Goal: Information Seeking & Learning: Find specific fact

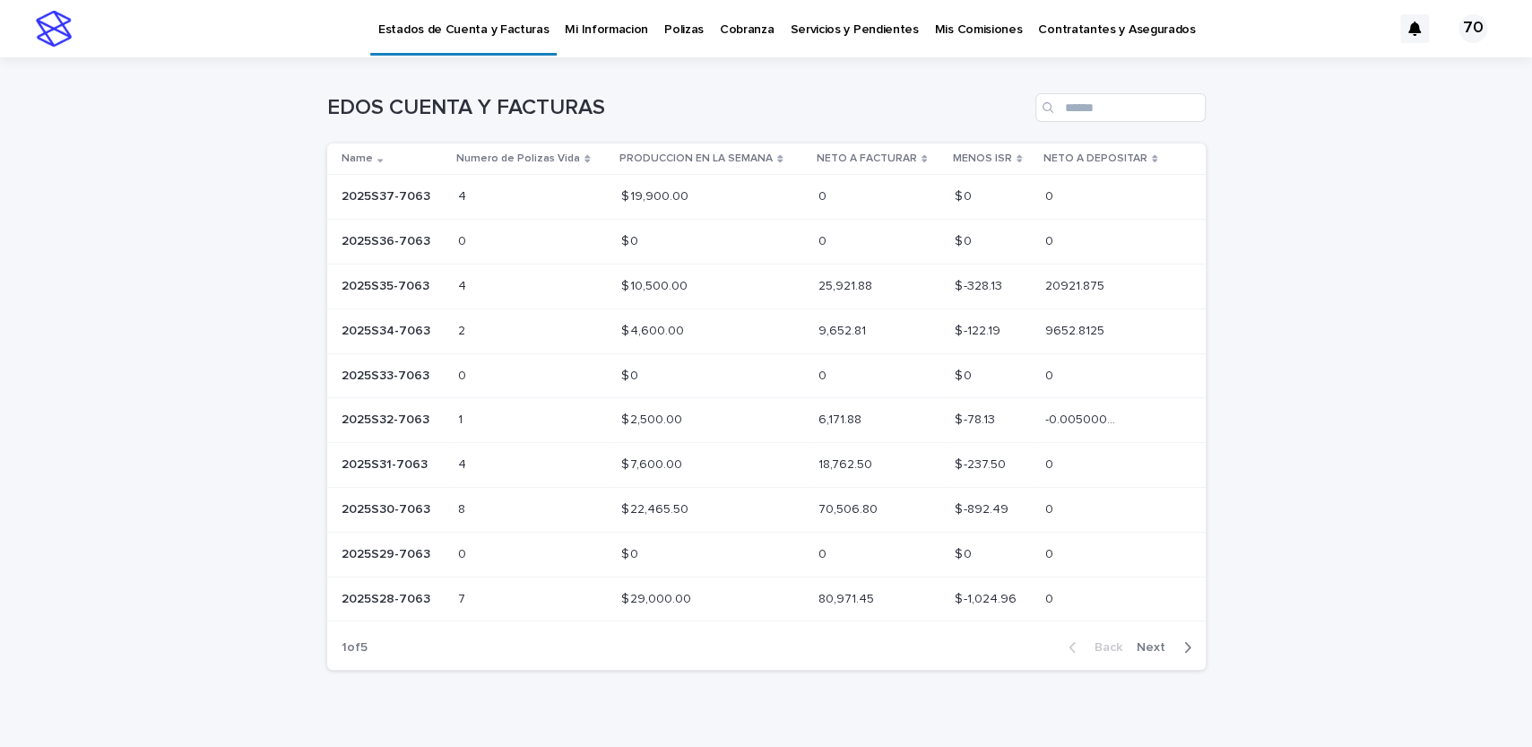
click at [370, 180] on td "2025S37-7063 2025S37-7063" at bounding box center [389, 197] width 125 height 45
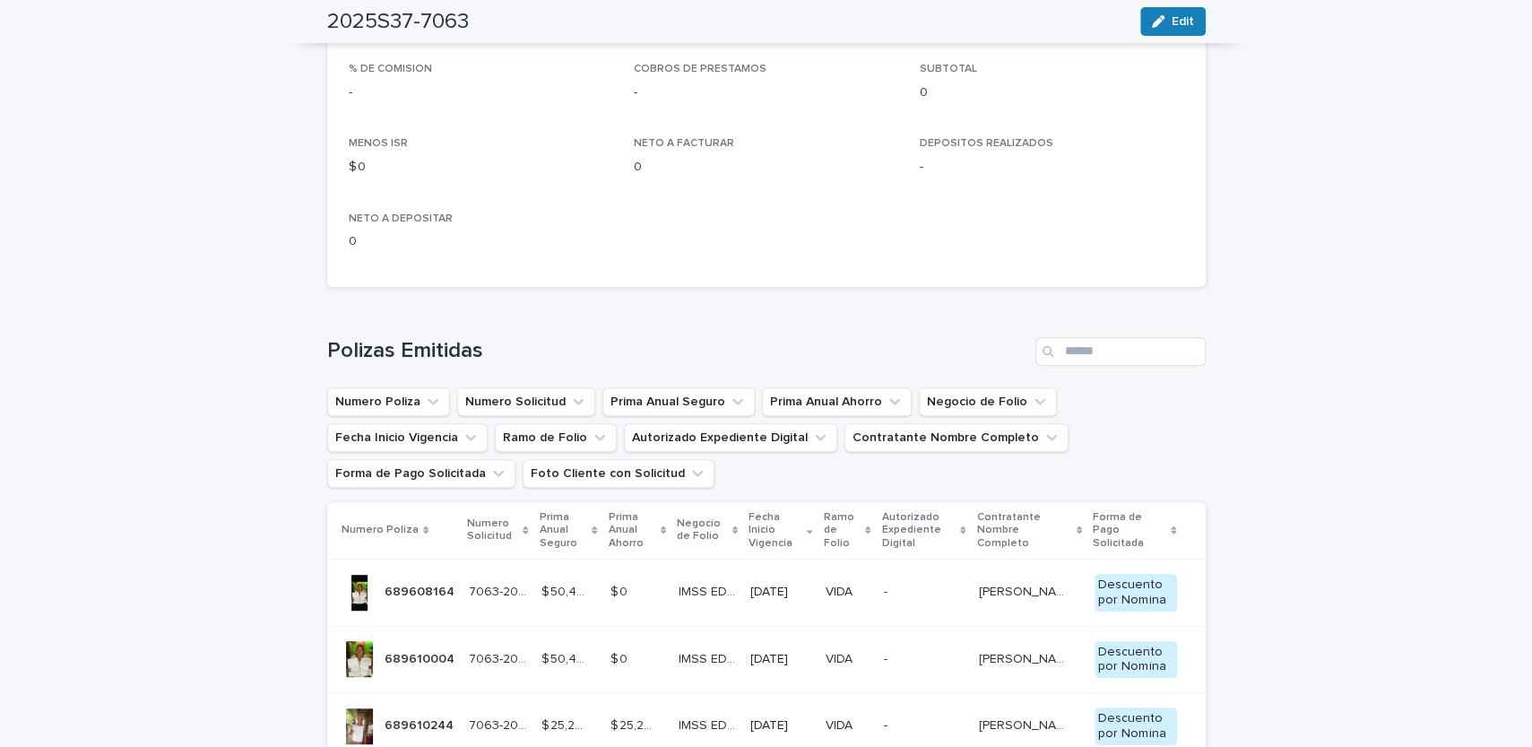
scroll to position [517, 0]
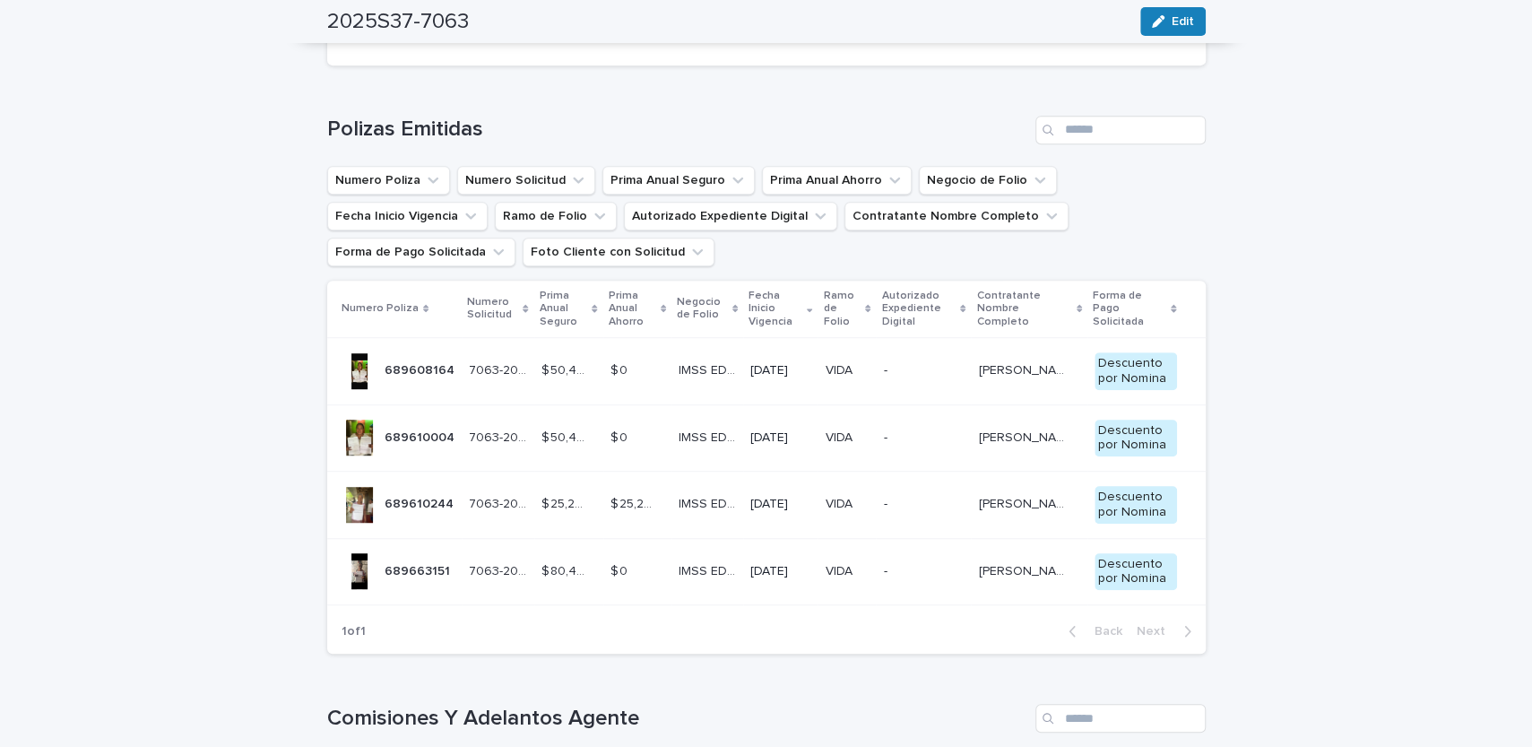
click at [384, 563] on div "689663151 689663151" at bounding box center [398, 571] width 113 height 36
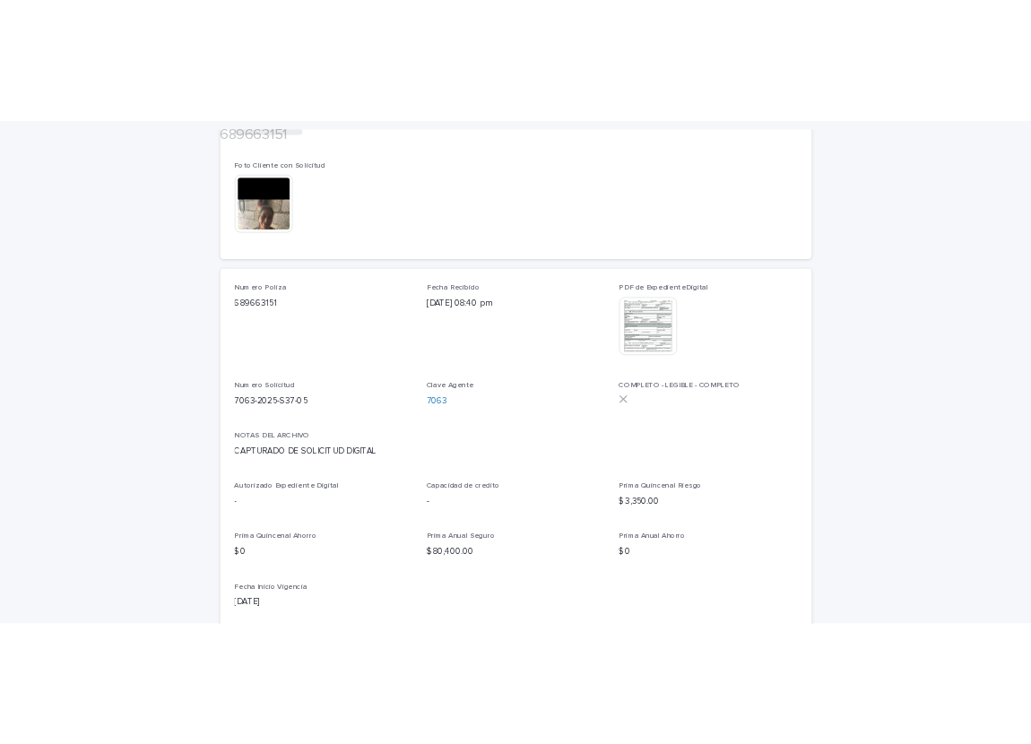
scroll to position [296, 0]
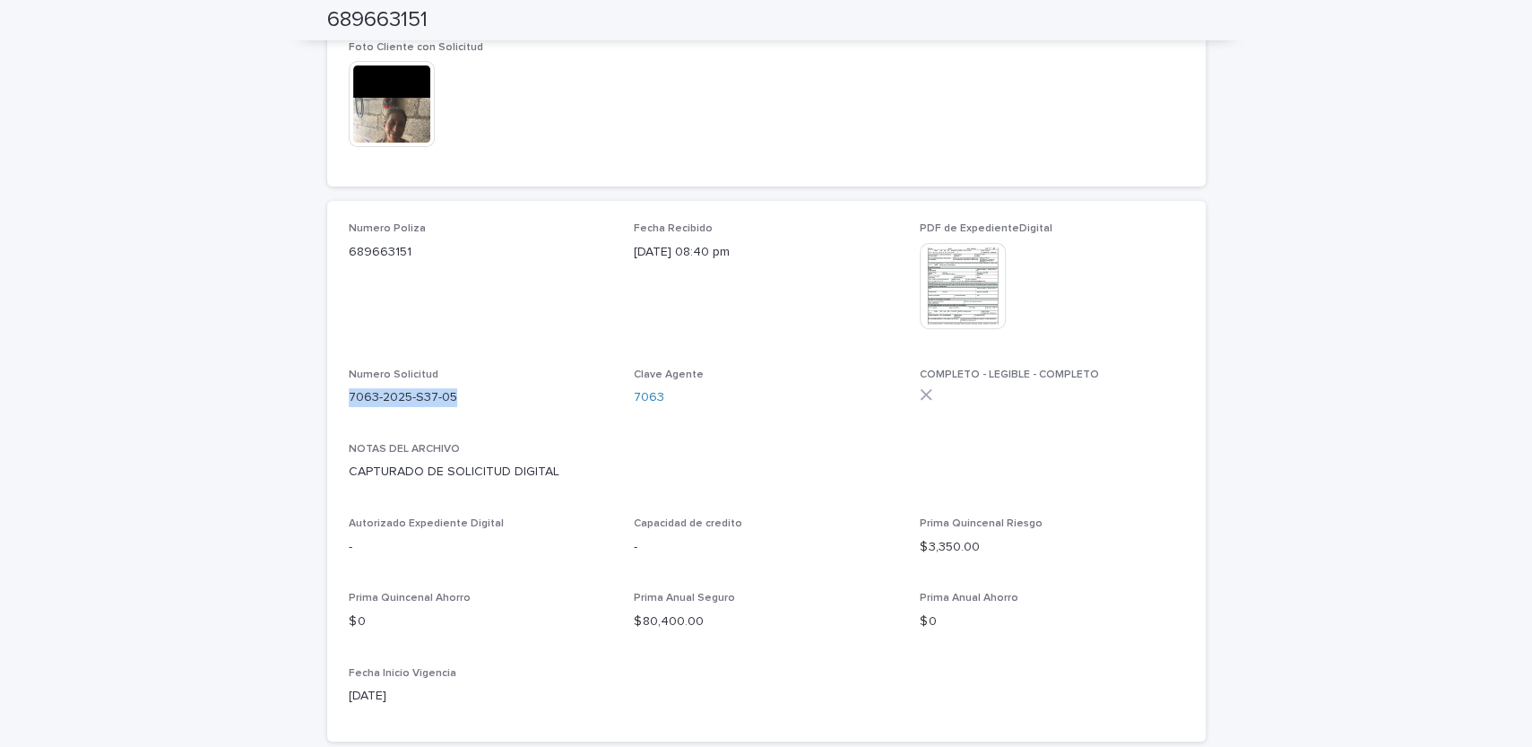
drag, startPoint x: 351, startPoint y: 396, endPoint x: 456, endPoint y: 397, distance: 105.8
click at [456, 397] on p "7063-2025-S37-05" at bounding box center [481, 397] width 265 height 19
copy p "7063-2025-S37-05"
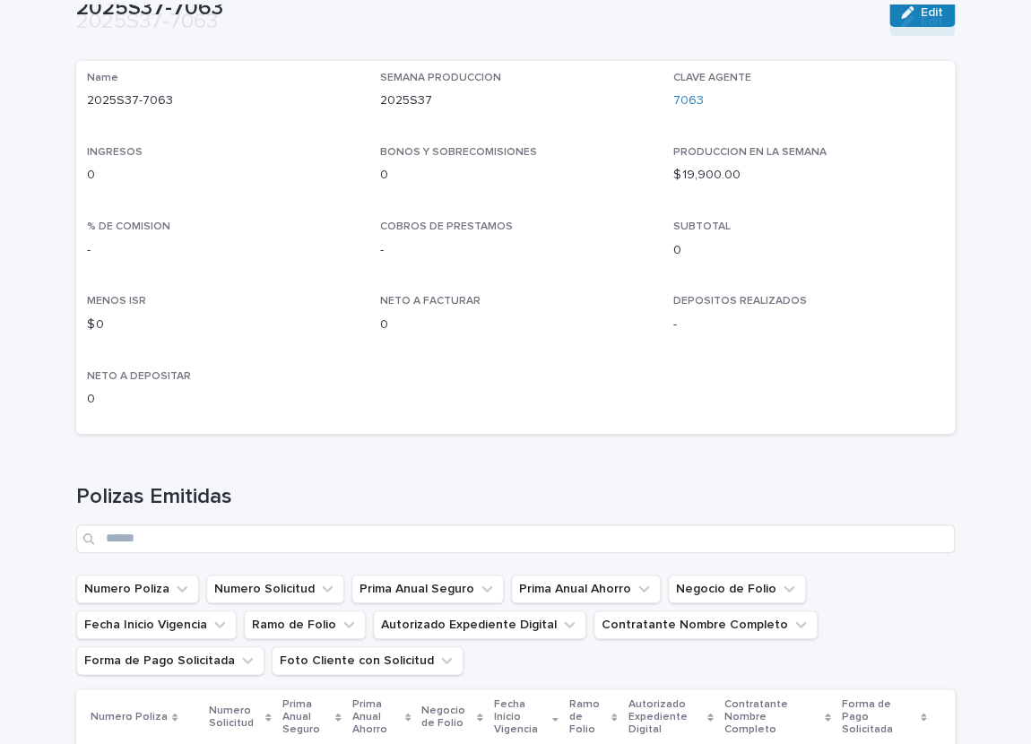
scroll to position [370, 0]
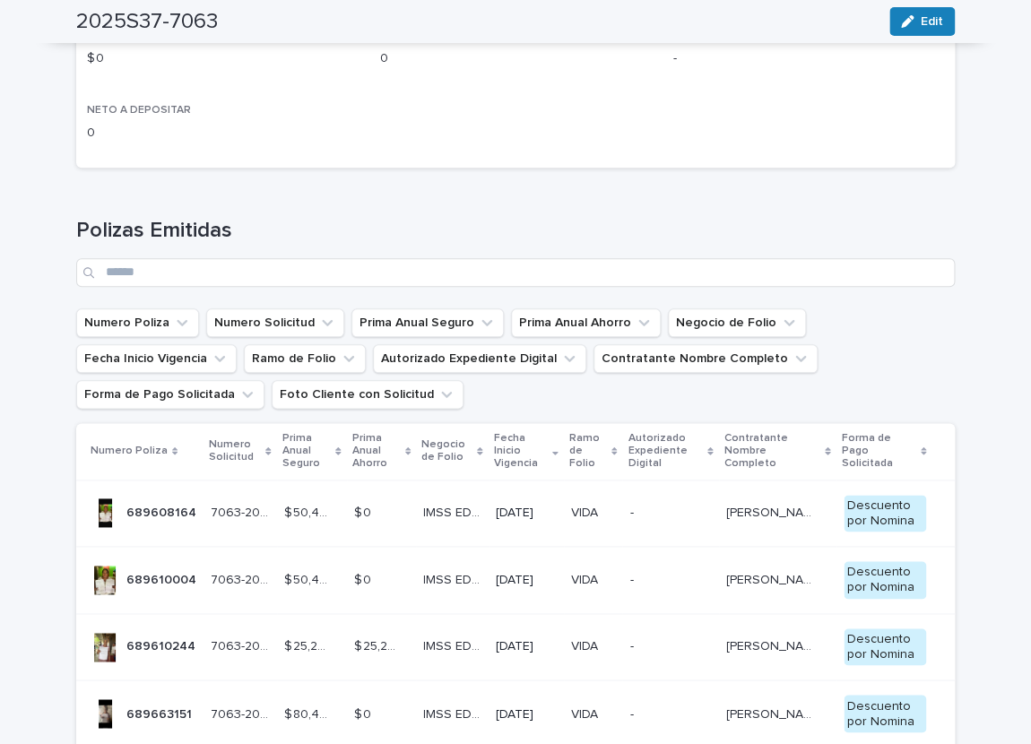
click at [153, 563] on td "689610004 689610004" at bounding box center [139, 580] width 127 height 67
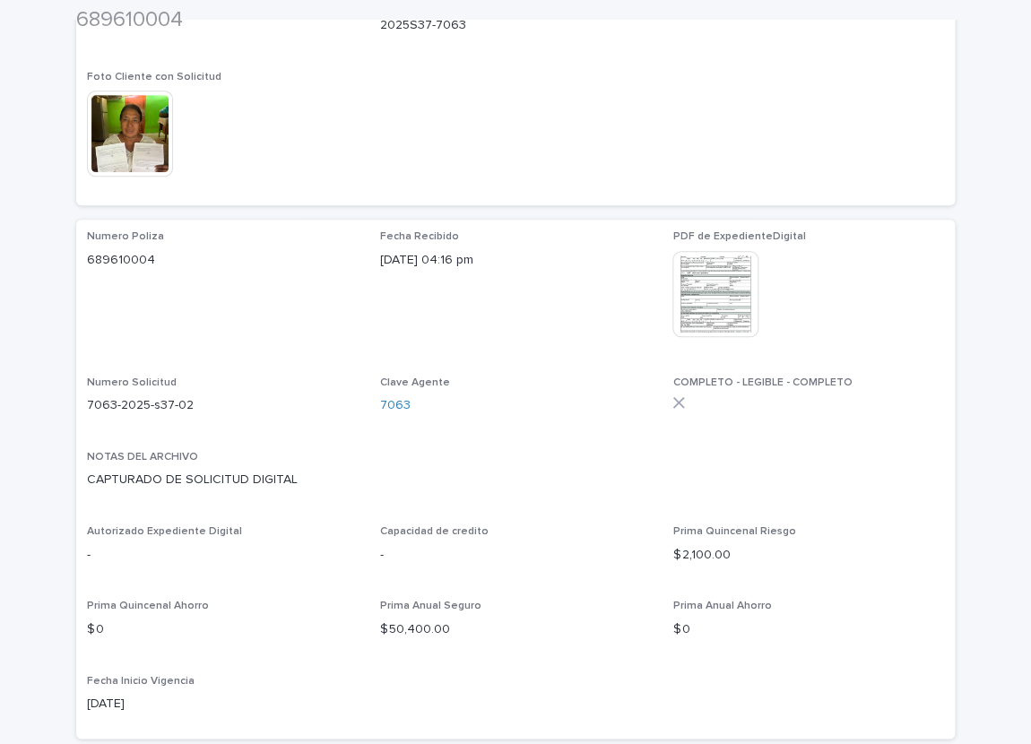
scroll to position [346, 0]
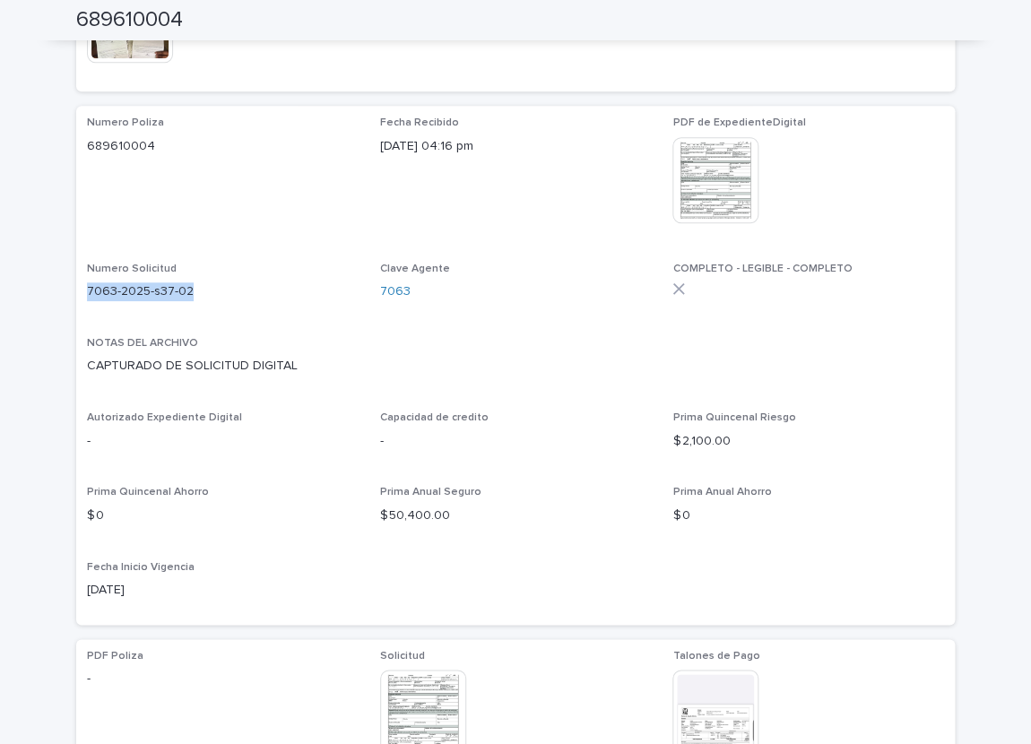
drag, startPoint x: 89, startPoint y: 291, endPoint x: 241, endPoint y: 292, distance: 152.4
click at [241, 292] on p "7063-2025-s37-02" at bounding box center [223, 291] width 272 height 19
copy p "7063-2025-s37-02"
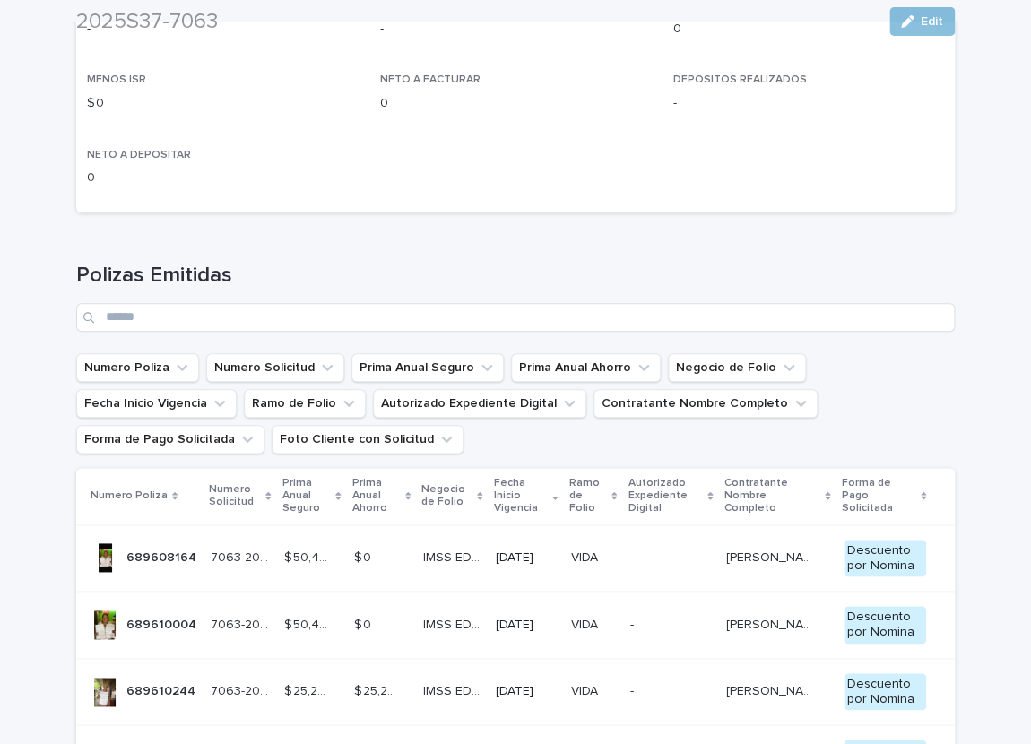
scroll to position [369, 0]
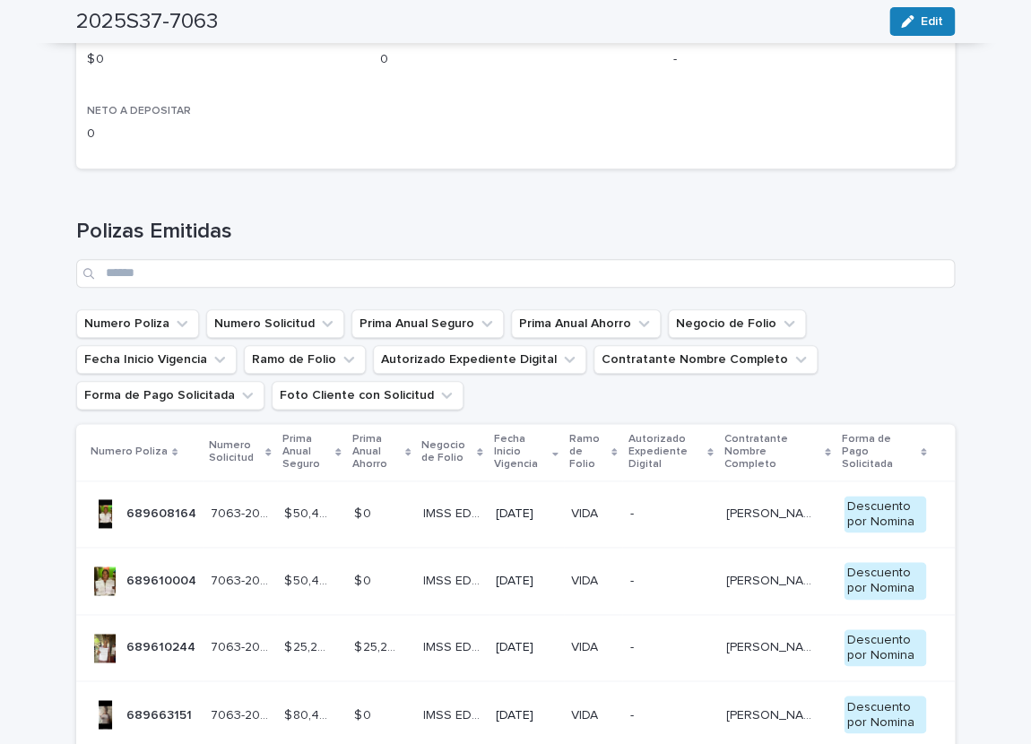
click at [114, 513] on div at bounding box center [105, 513] width 29 height 29
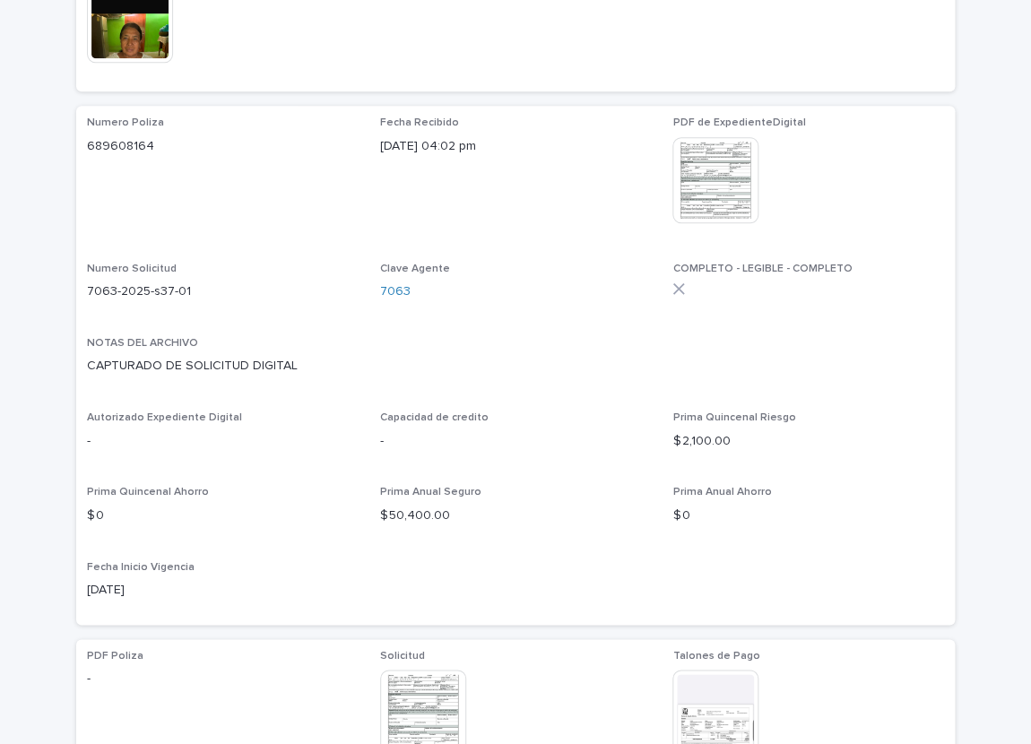
scroll to position [369, 0]
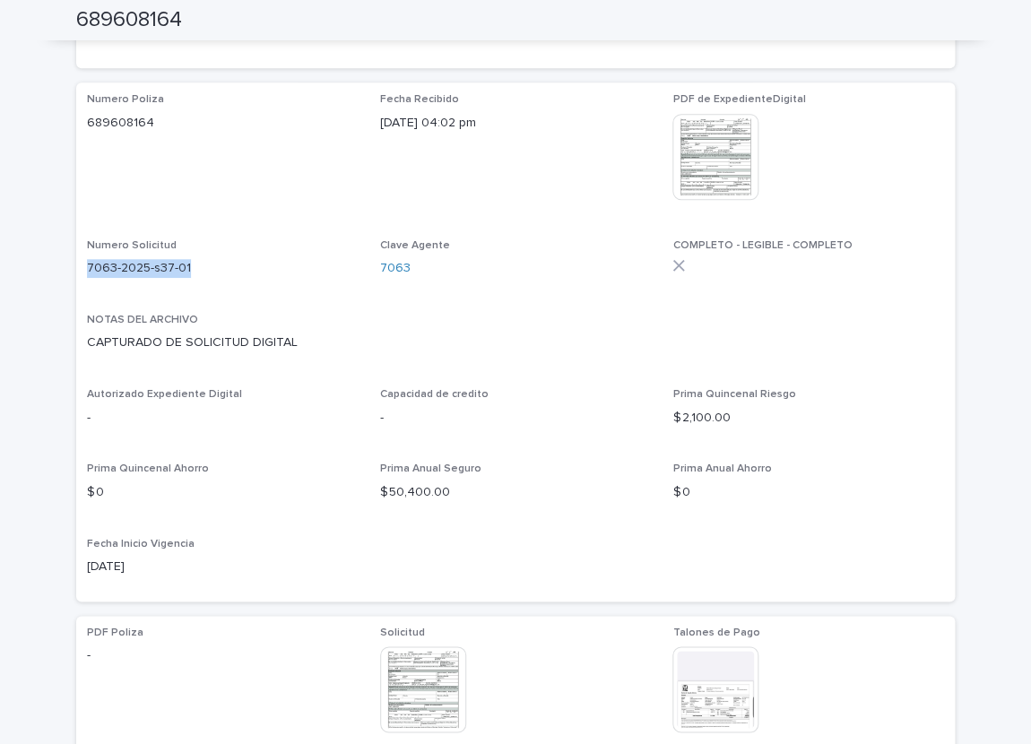
drag, startPoint x: 89, startPoint y: 265, endPoint x: 194, endPoint y: 270, distance: 105.1
click at [194, 270] on p "7063-2025-s37-01" at bounding box center [223, 268] width 272 height 19
copy p "7063-2025-s37-01"
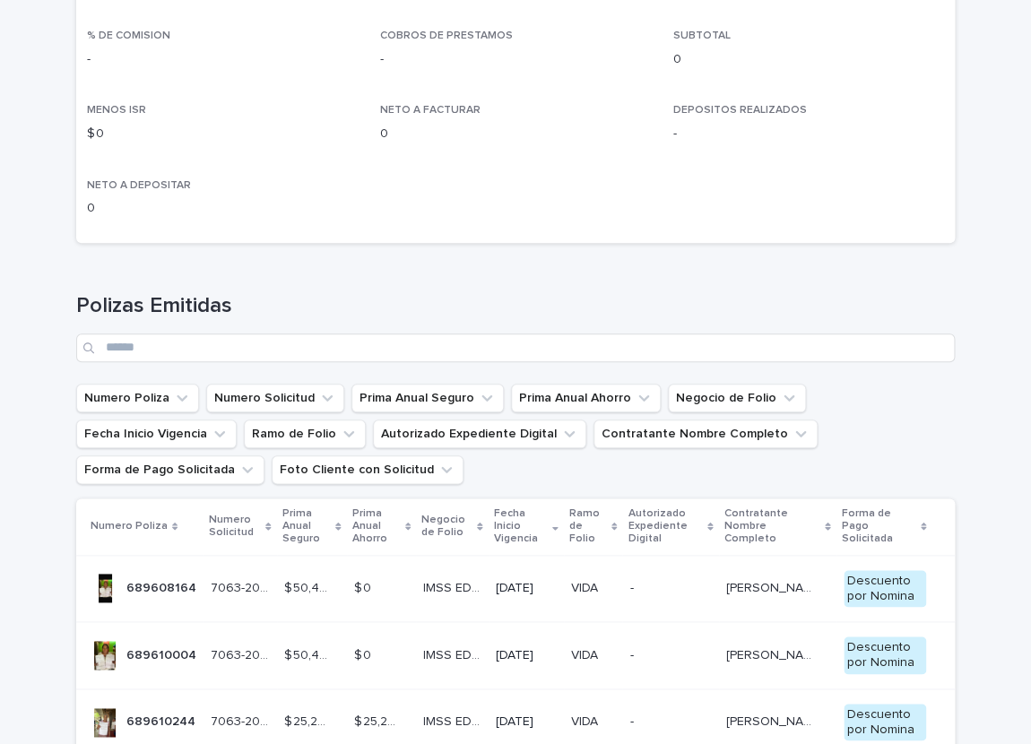
scroll to position [444, 0]
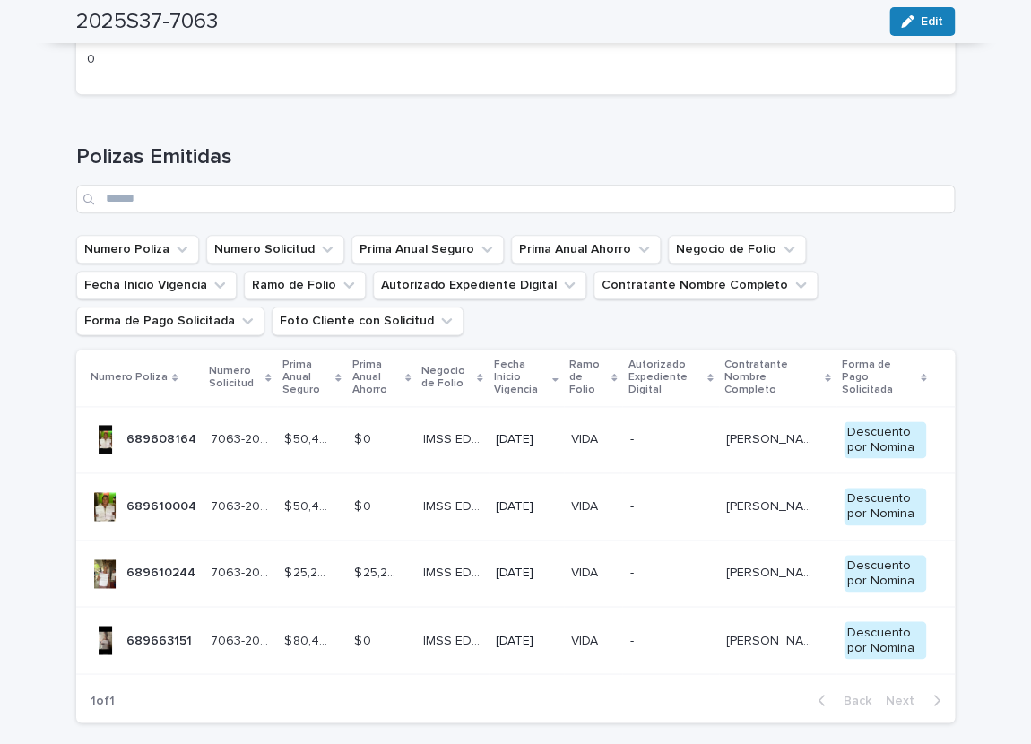
click at [131, 565] on p "689610244" at bounding box center [162, 571] width 73 height 19
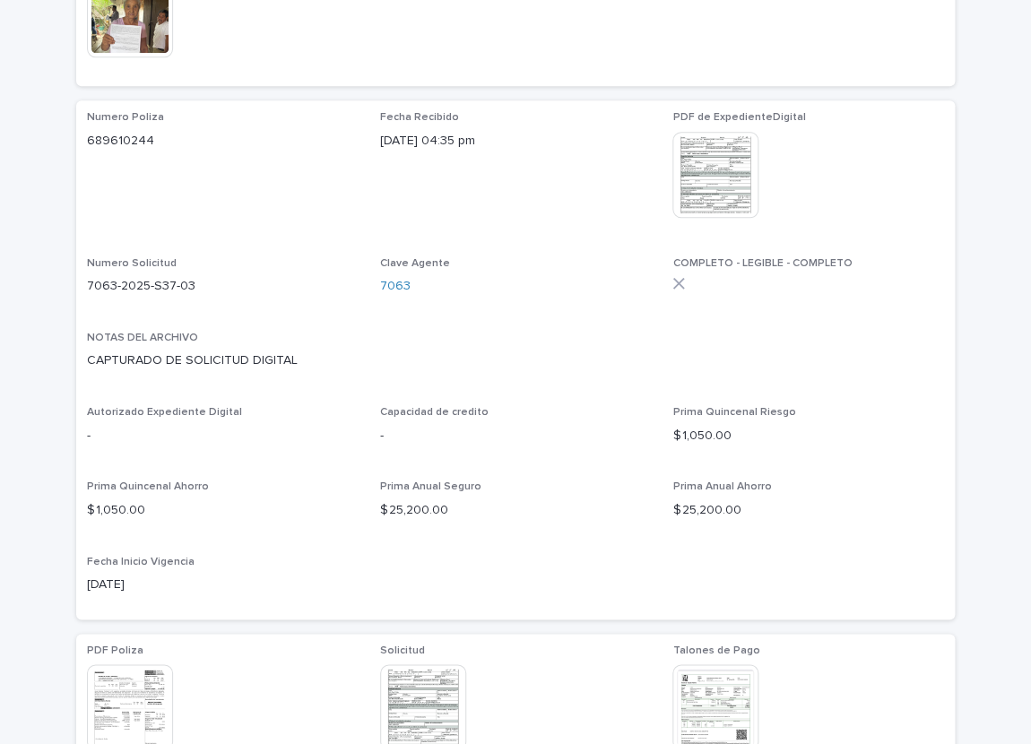
scroll to position [346, 0]
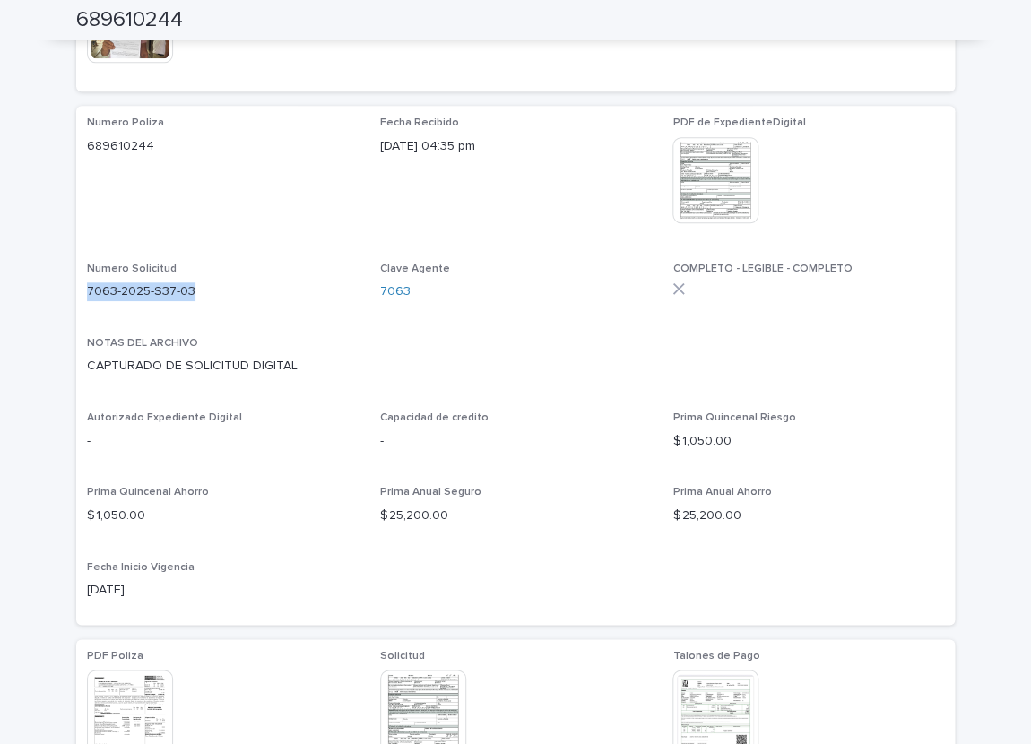
drag, startPoint x: 89, startPoint y: 292, endPoint x: 204, endPoint y: 289, distance: 115.7
click at [204, 289] on p "7063-2025-S37-03" at bounding box center [223, 291] width 272 height 19
copy p "7063-2025-S37-03"
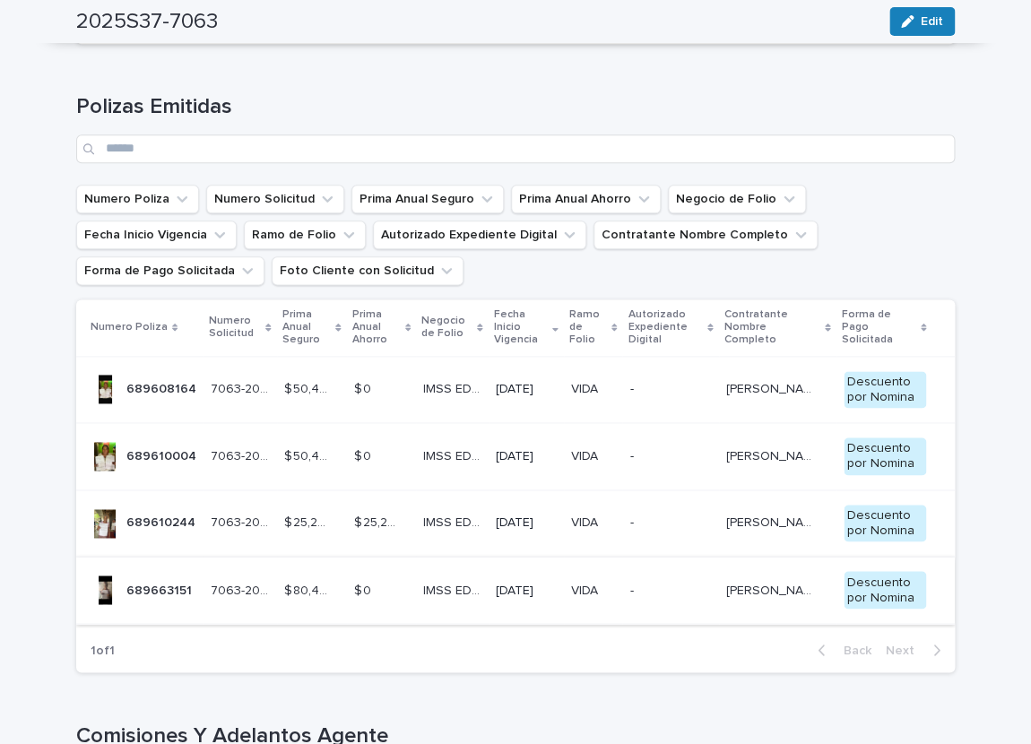
scroll to position [517, 0]
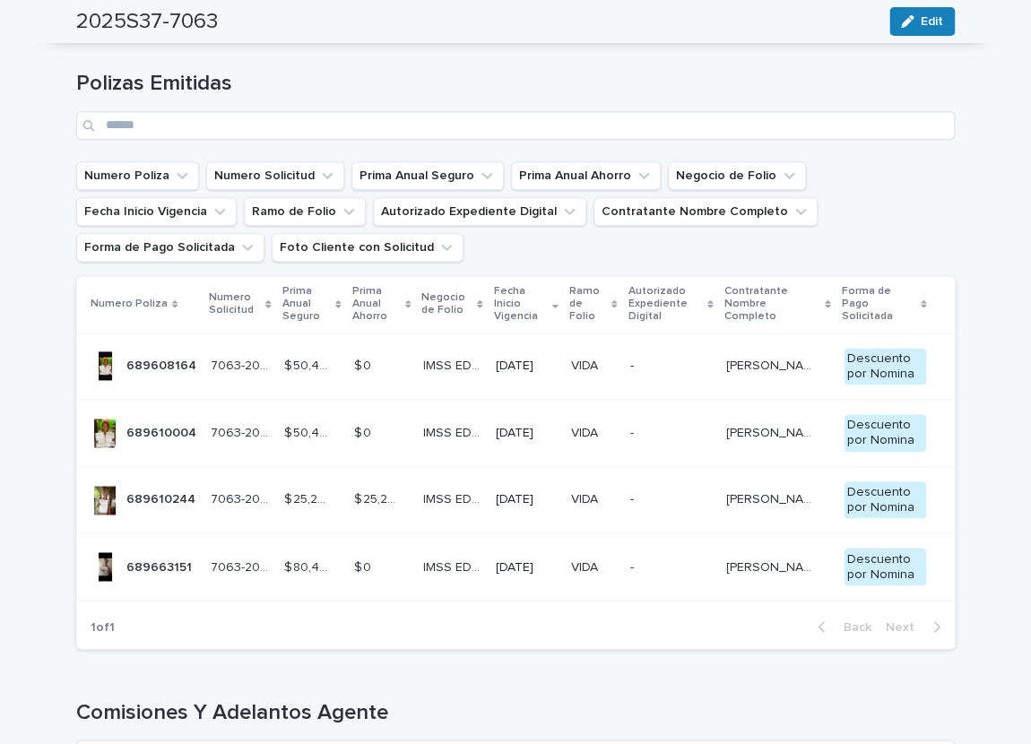
click at [172, 564] on p "689663151" at bounding box center [160, 565] width 69 height 19
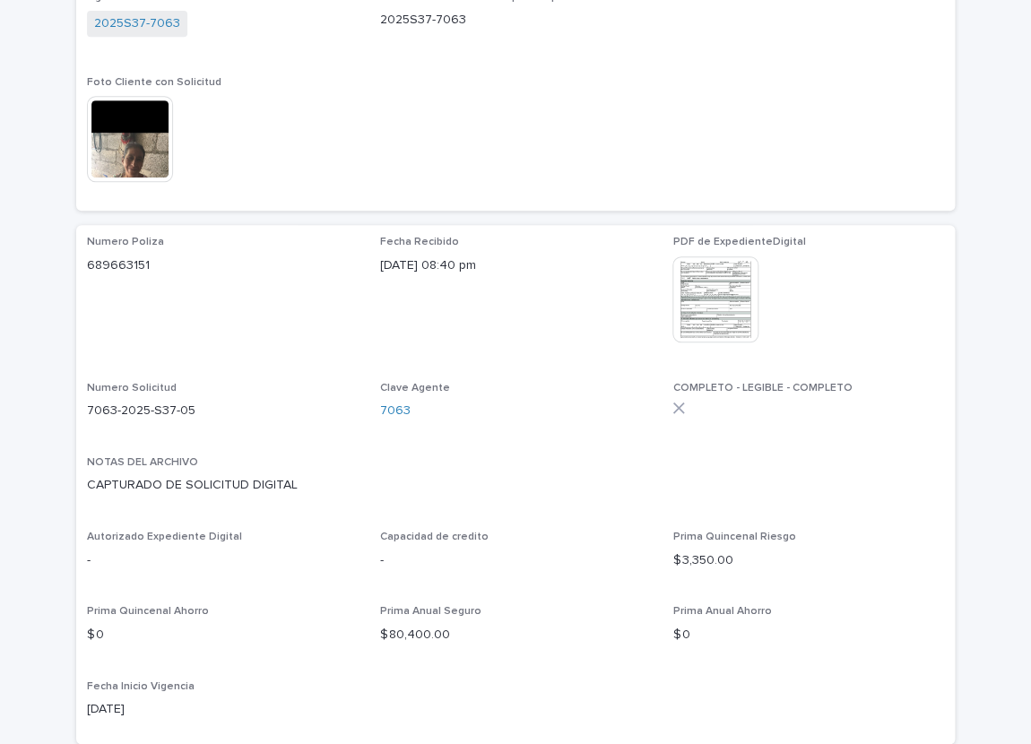
scroll to position [296, 0]
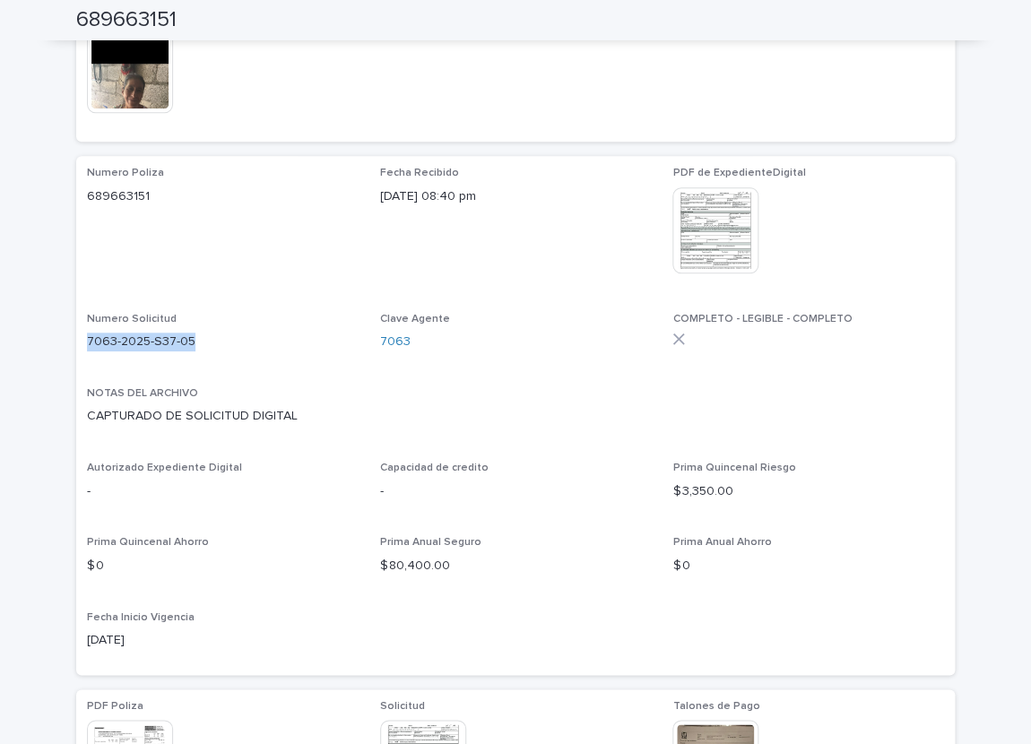
drag, startPoint x: 88, startPoint y: 344, endPoint x: 195, endPoint y: 334, distance: 108.1
click at [195, 334] on p "7063-2025-S37-05" at bounding box center [223, 342] width 272 height 19
copy p "7063-2025-S37-05"
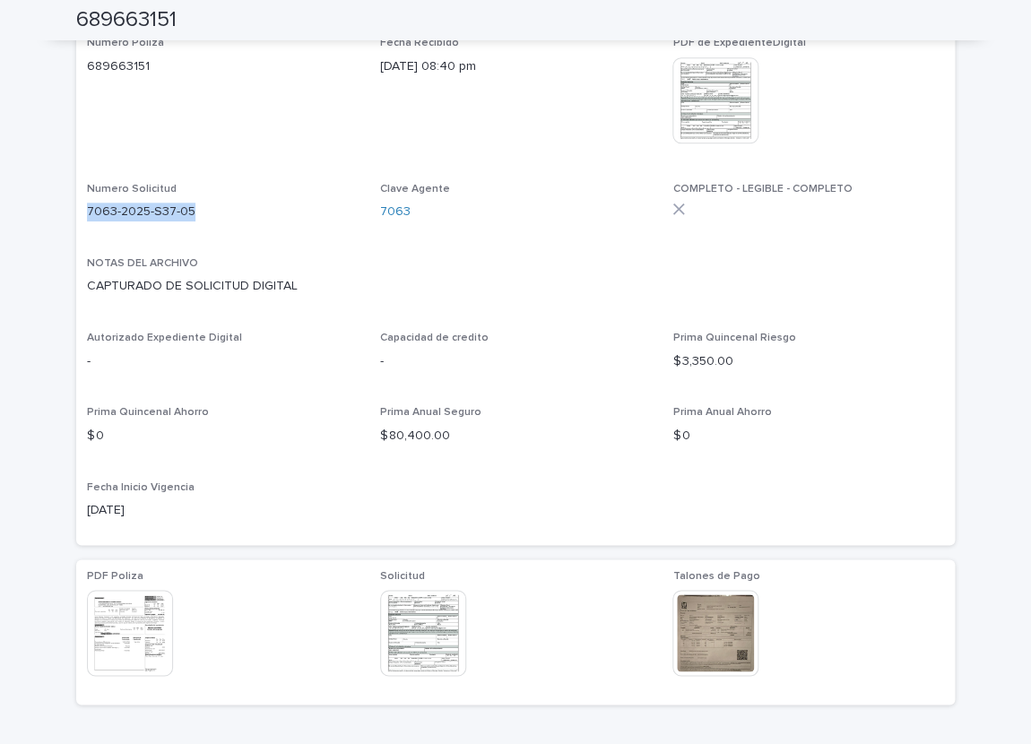
scroll to position [444, 0]
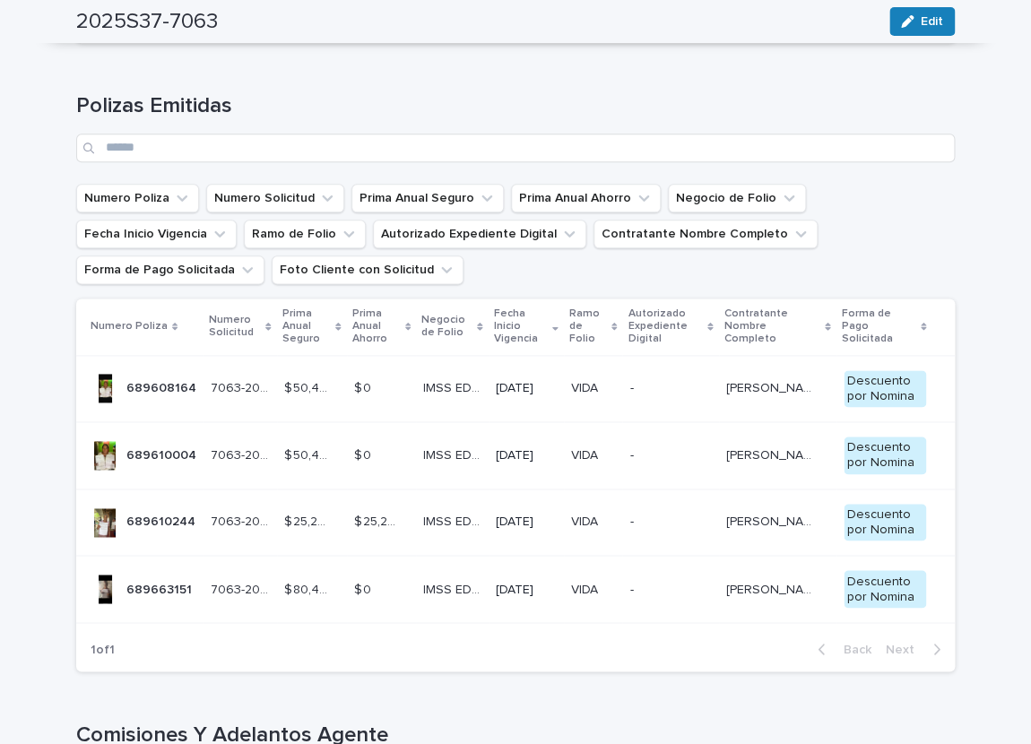
scroll to position [517, 0]
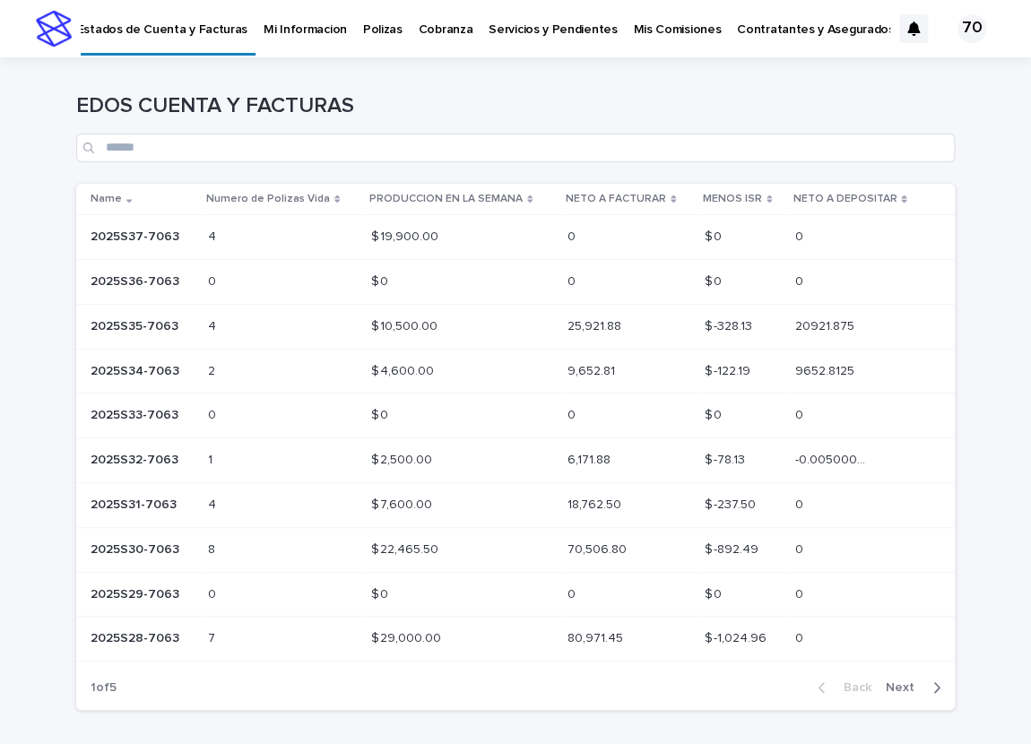
click at [134, 223] on div "2025S37-7063 2025S37-7063" at bounding box center [142, 237] width 103 height 30
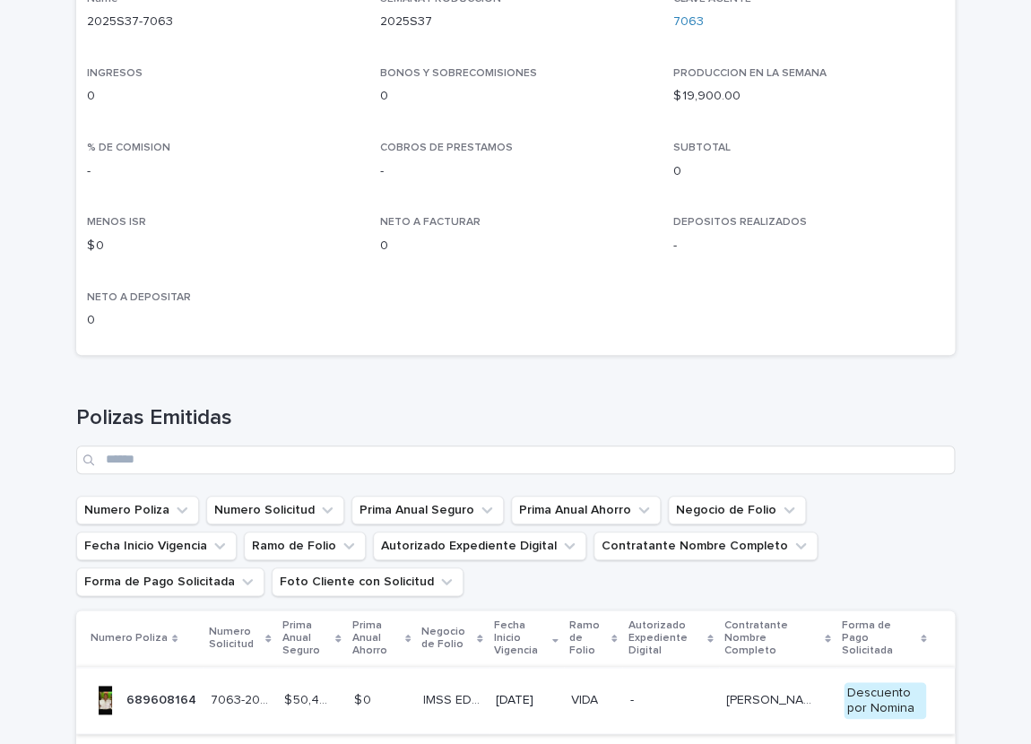
scroll to position [444, 0]
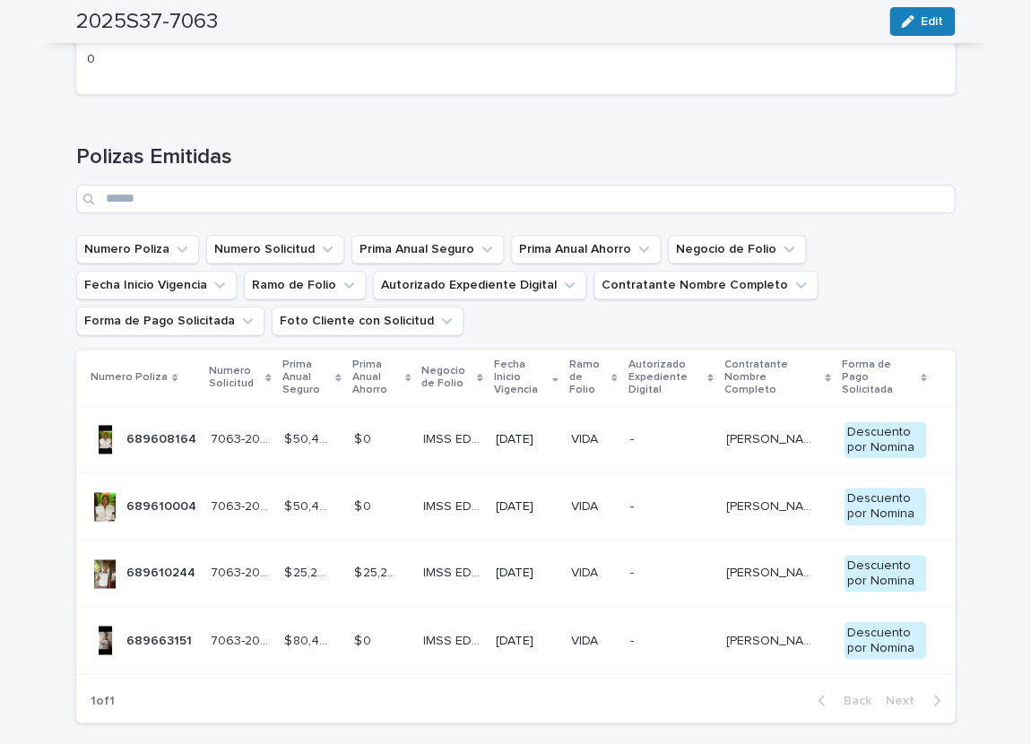
click at [120, 442] on div "689608164 689608164" at bounding box center [144, 440] width 106 height 30
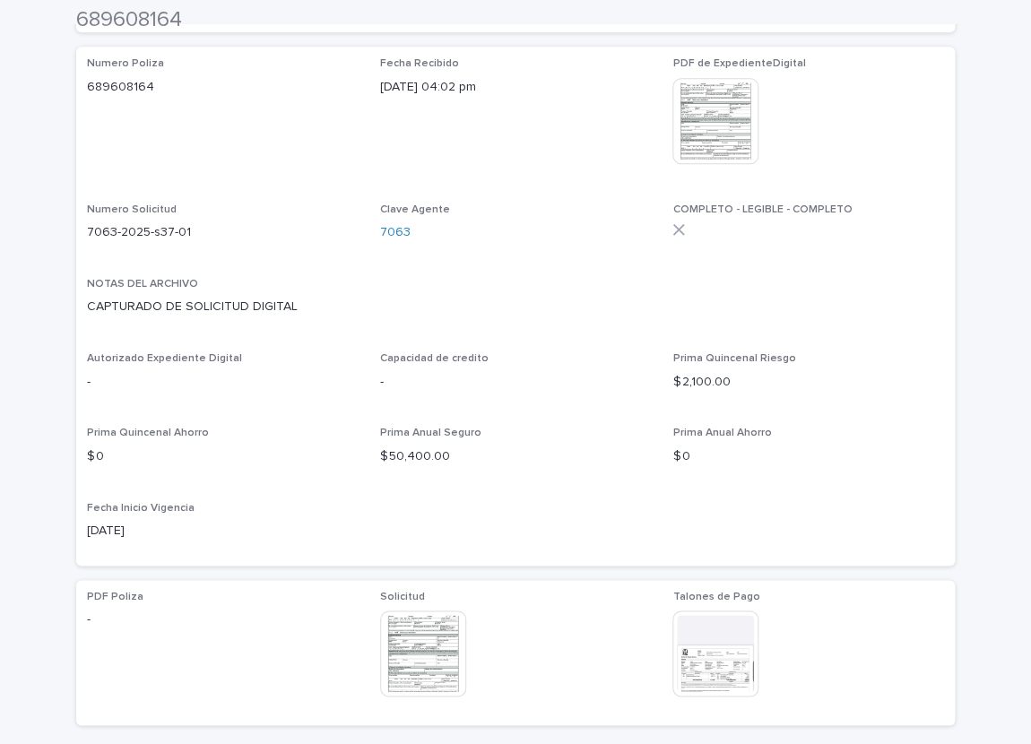
scroll to position [444, 0]
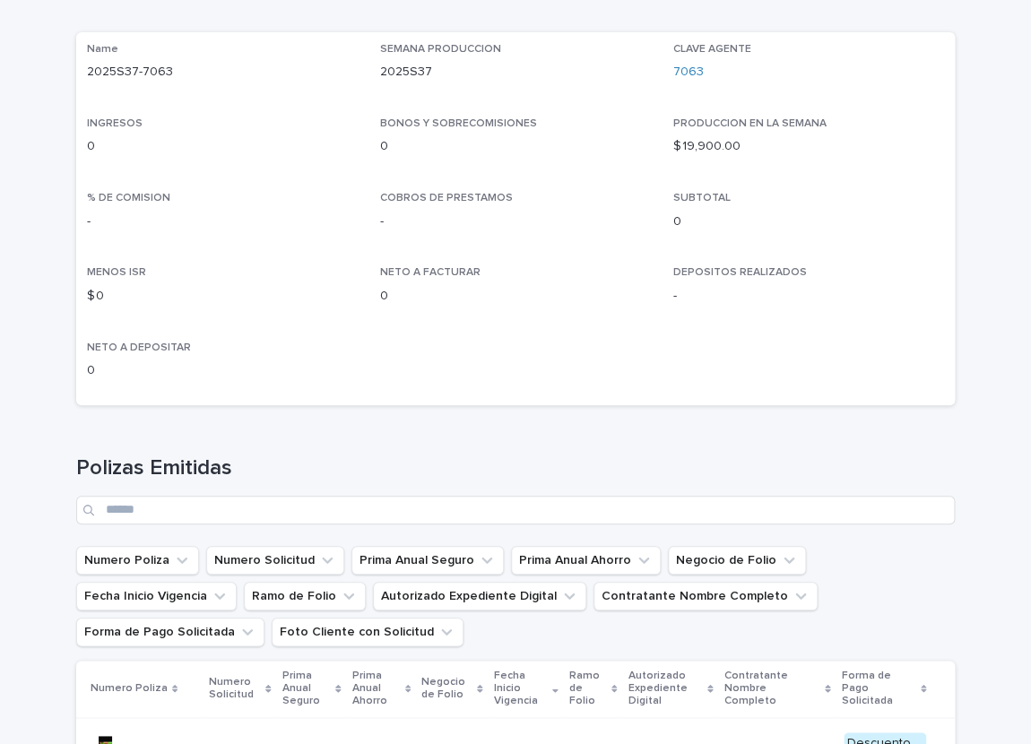
scroll to position [444, 0]
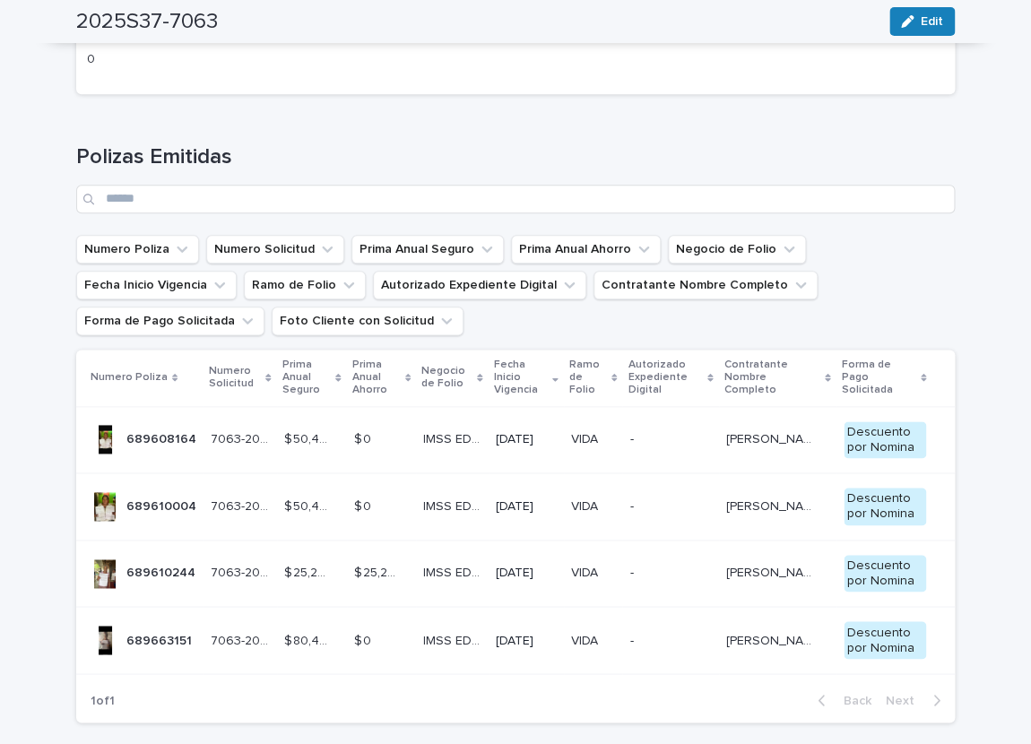
click at [144, 508] on p "689610004" at bounding box center [163, 505] width 74 height 19
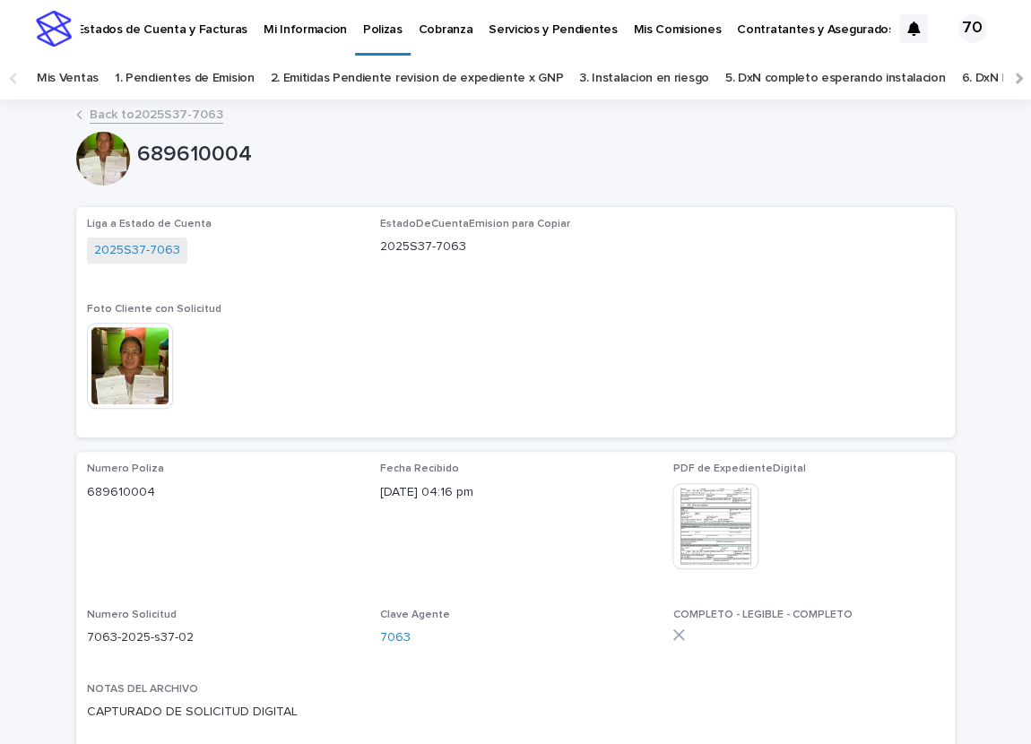
scroll to position [444, 0]
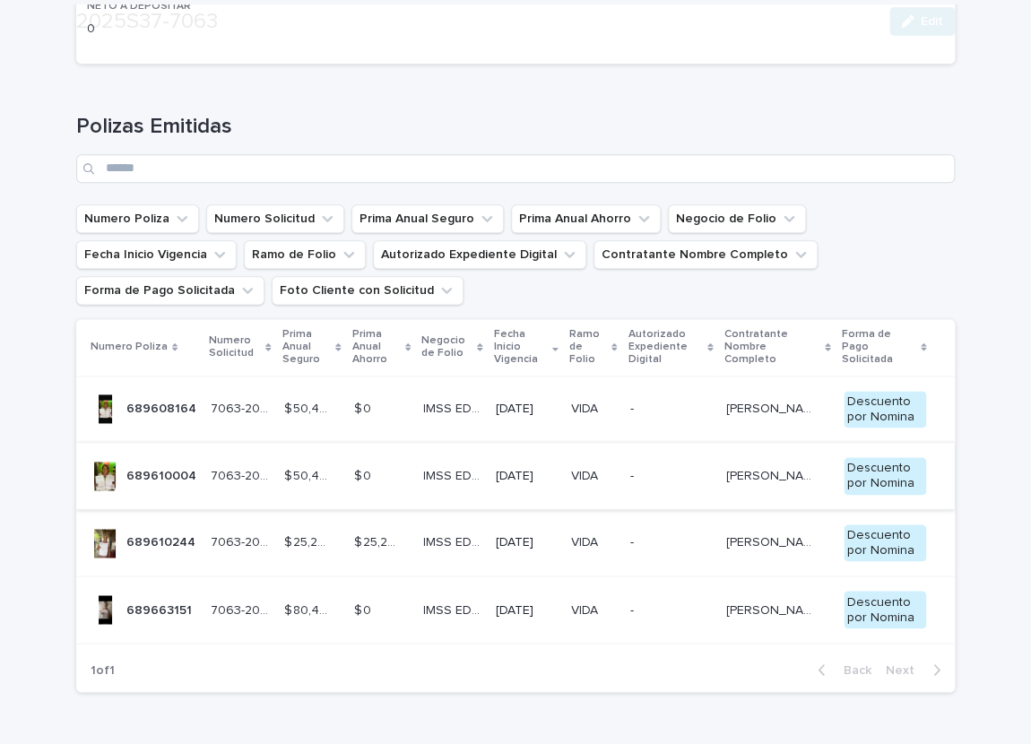
scroll to position [592, 0]
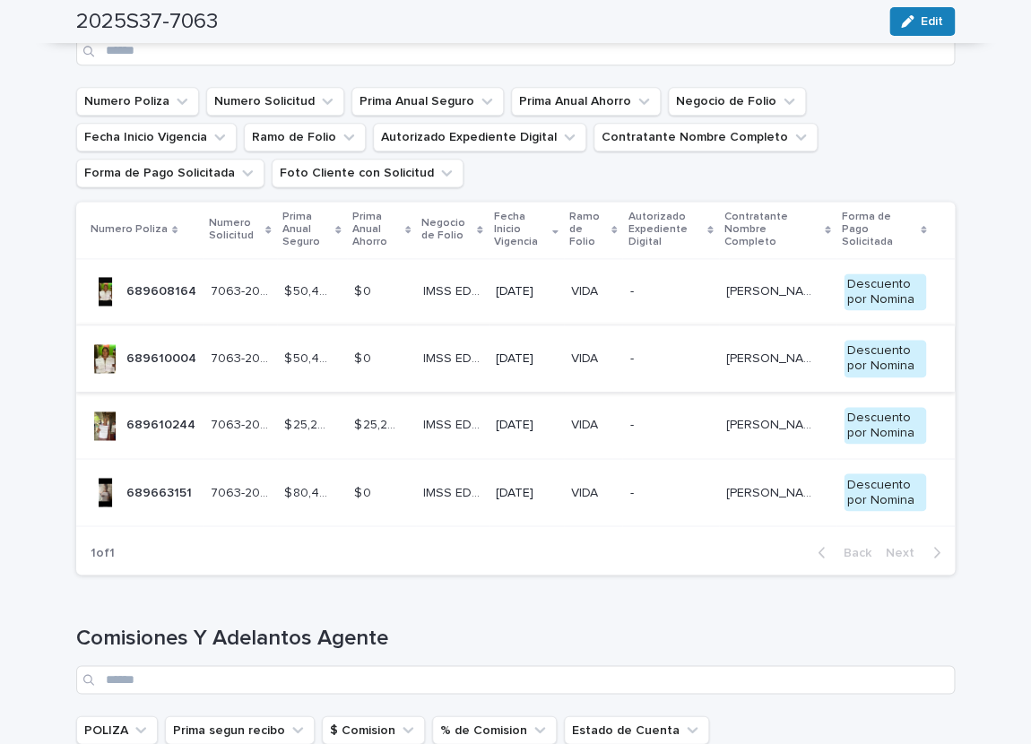
click at [112, 421] on div at bounding box center [105, 426] width 29 height 29
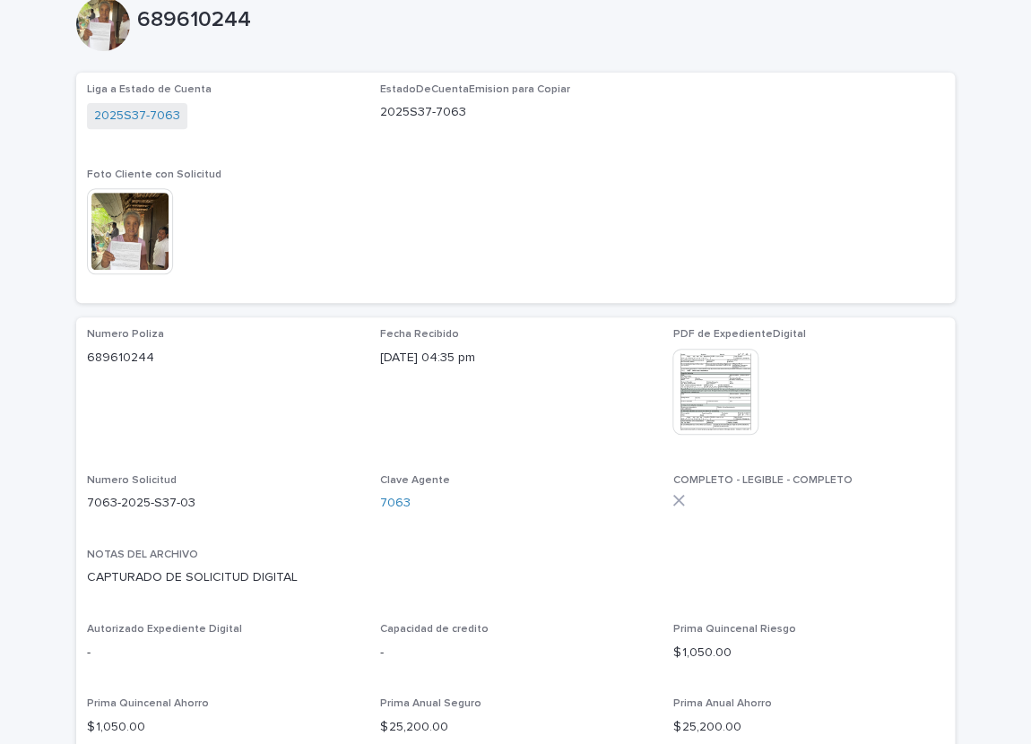
scroll to position [369, 0]
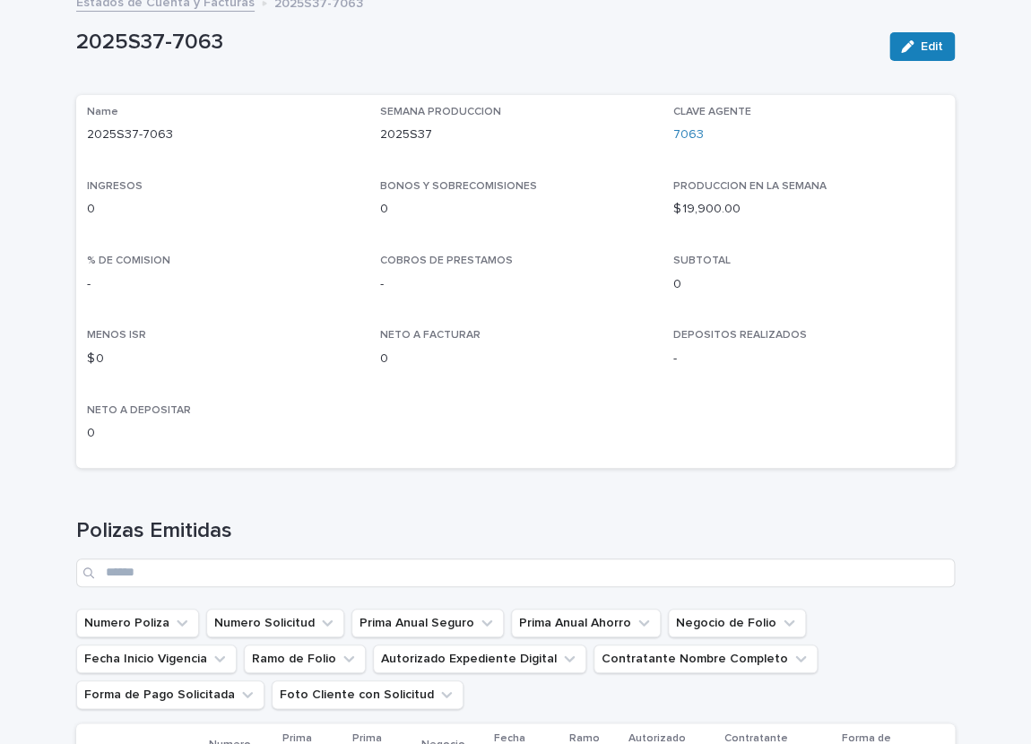
scroll to position [520, 0]
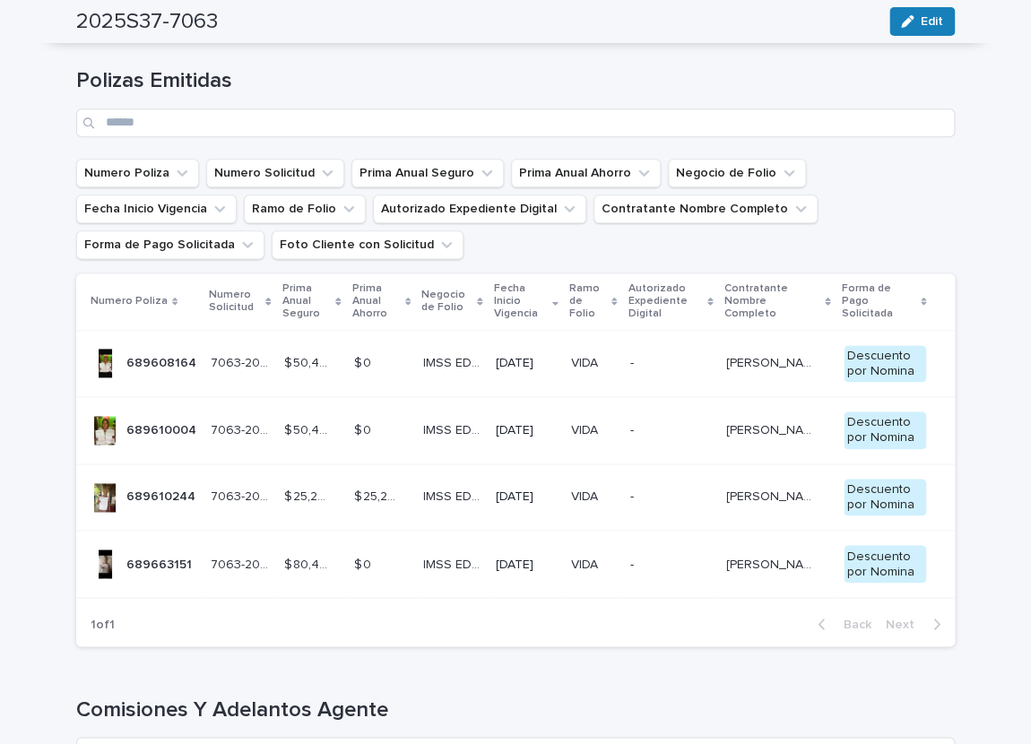
click at [134, 560] on p "689663151" at bounding box center [160, 562] width 69 height 19
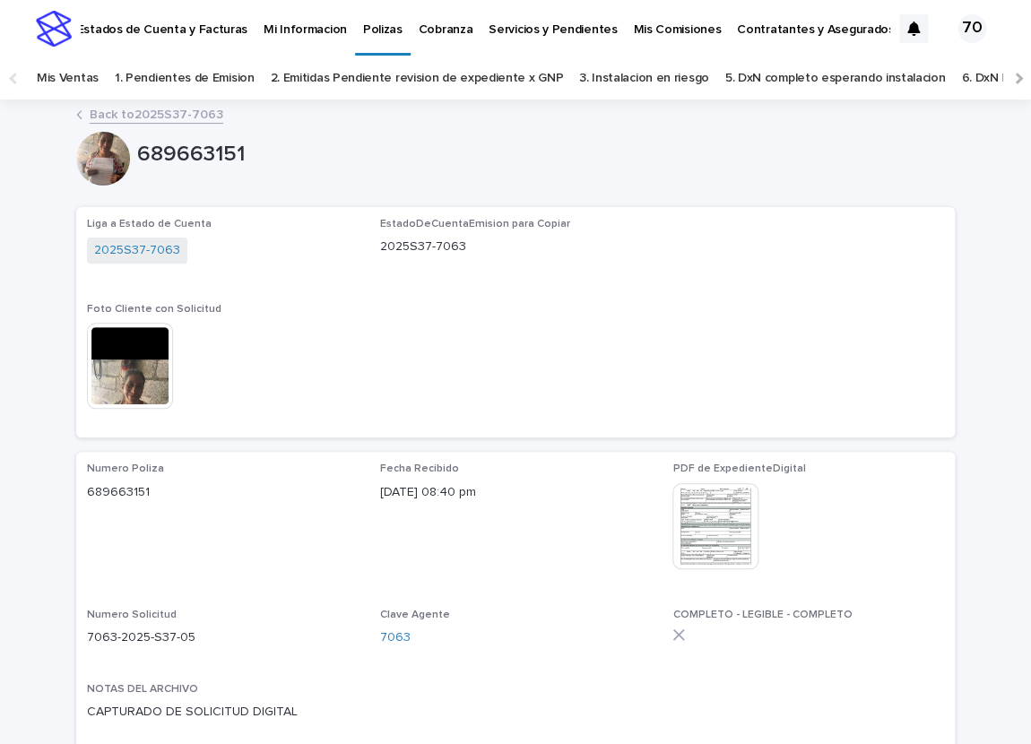
click at [167, 35] on p "Estados de Cuenta y Facturas" at bounding box center [162, 19] width 170 height 38
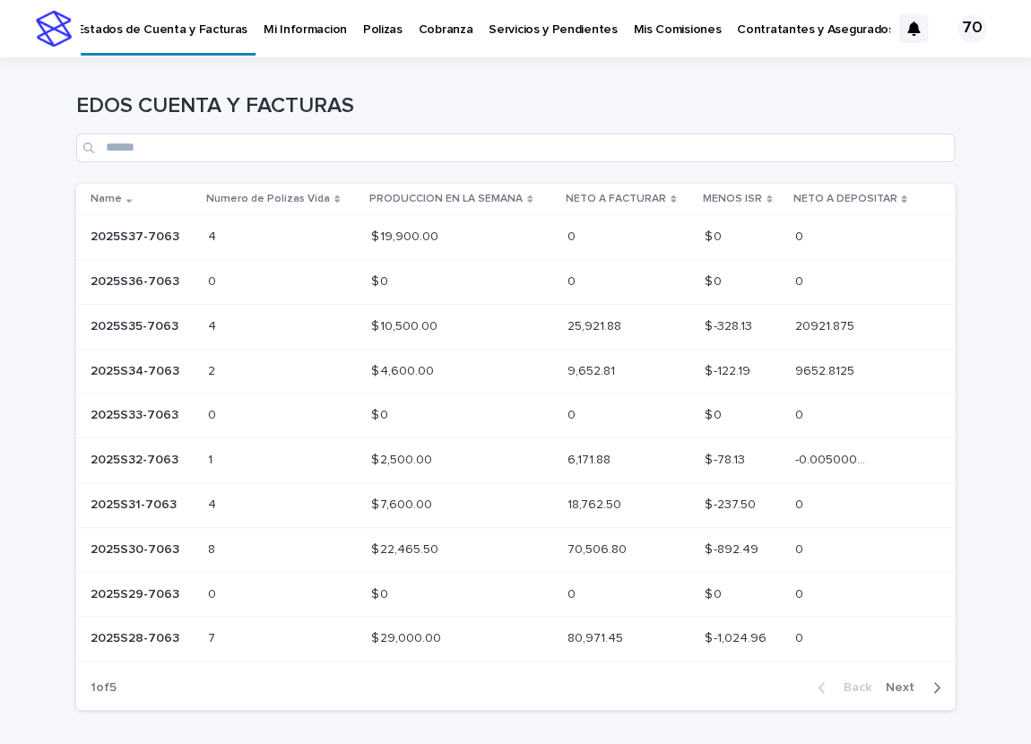
click at [415, 236] on p "$ 19,900.00" at bounding box center [406, 235] width 71 height 19
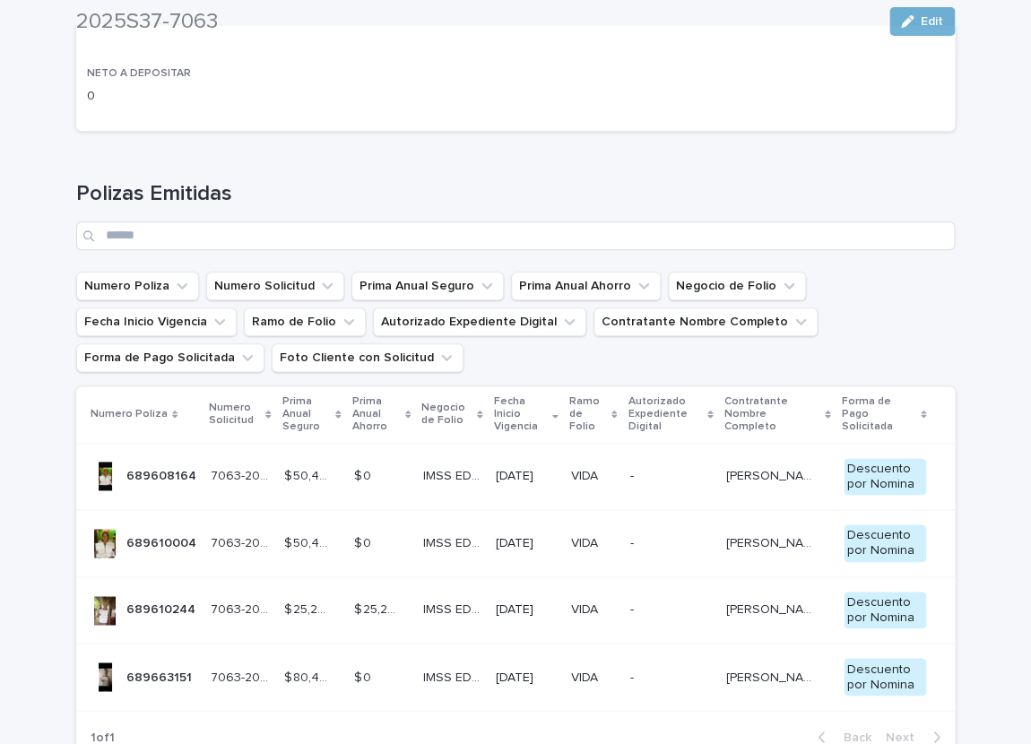
scroll to position [517, 0]
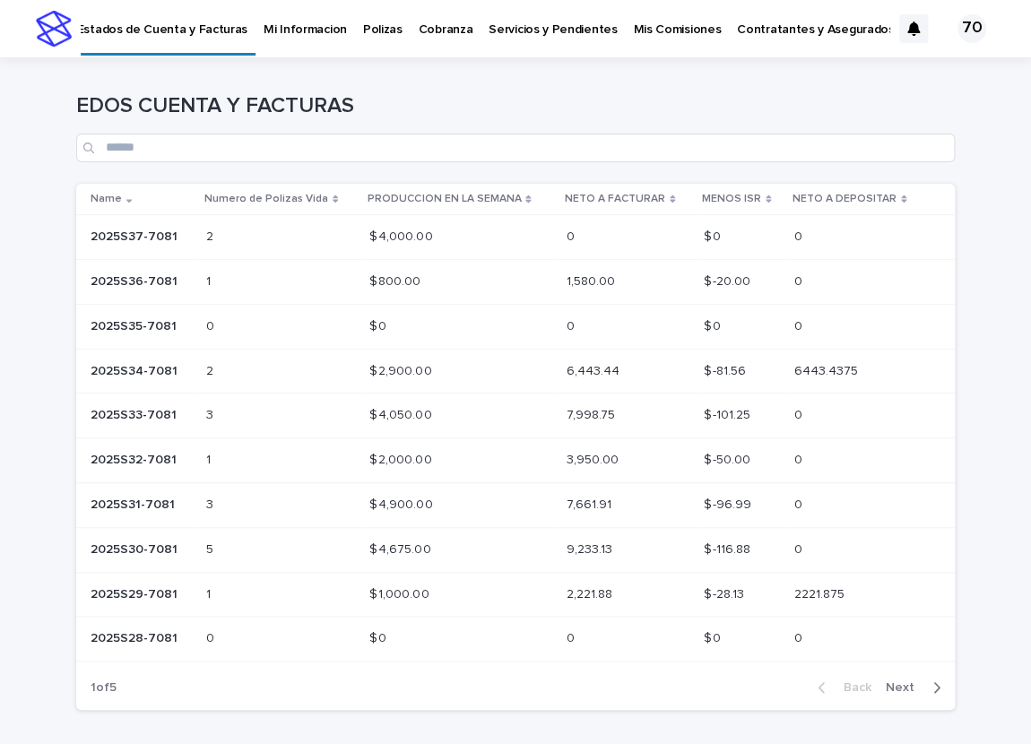
click at [162, 234] on p "2025S37-7081" at bounding box center [136, 235] width 91 height 19
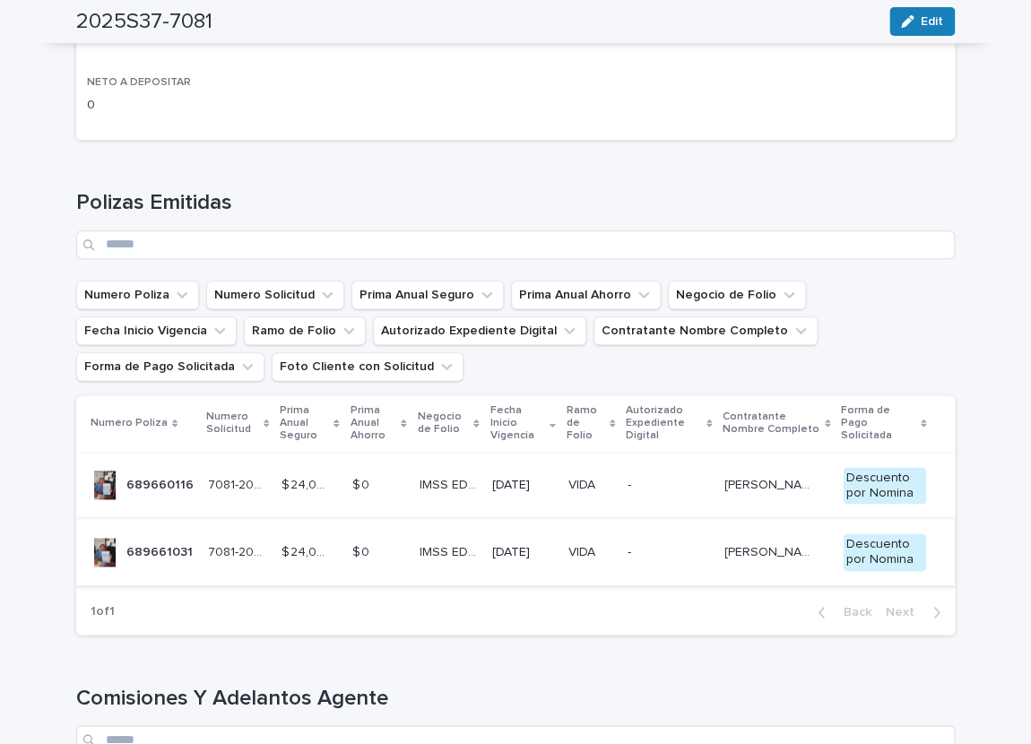
scroll to position [444, 0]
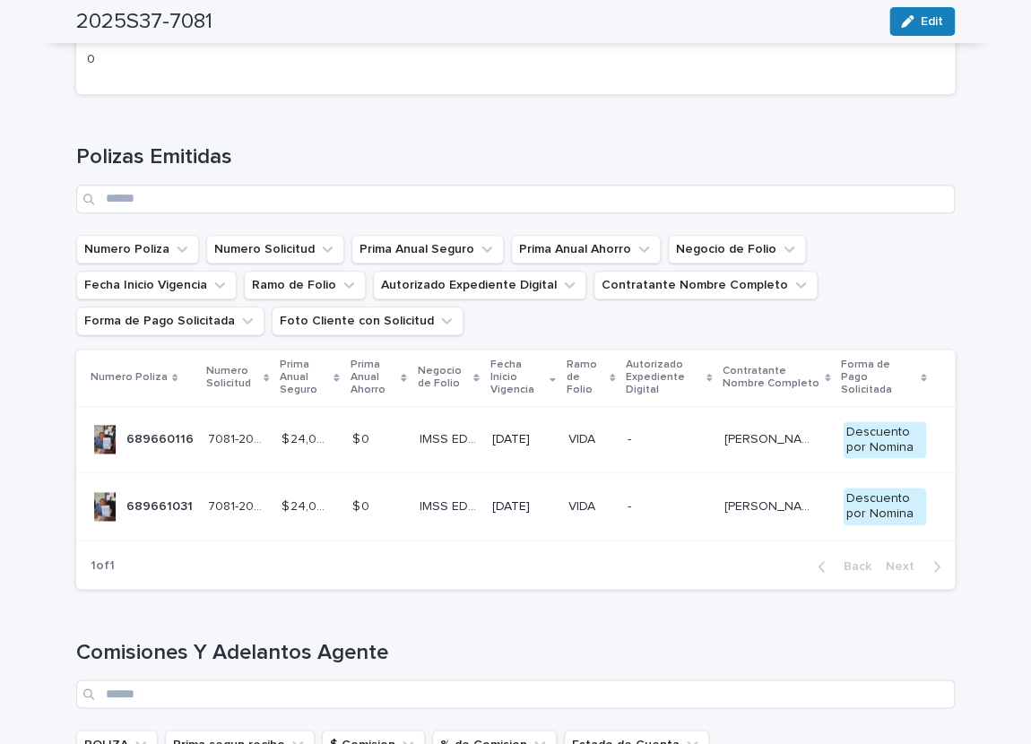
click at [118, 422] on td "689660116 689660116" at bounding box center [138, 439] width 125 height 67
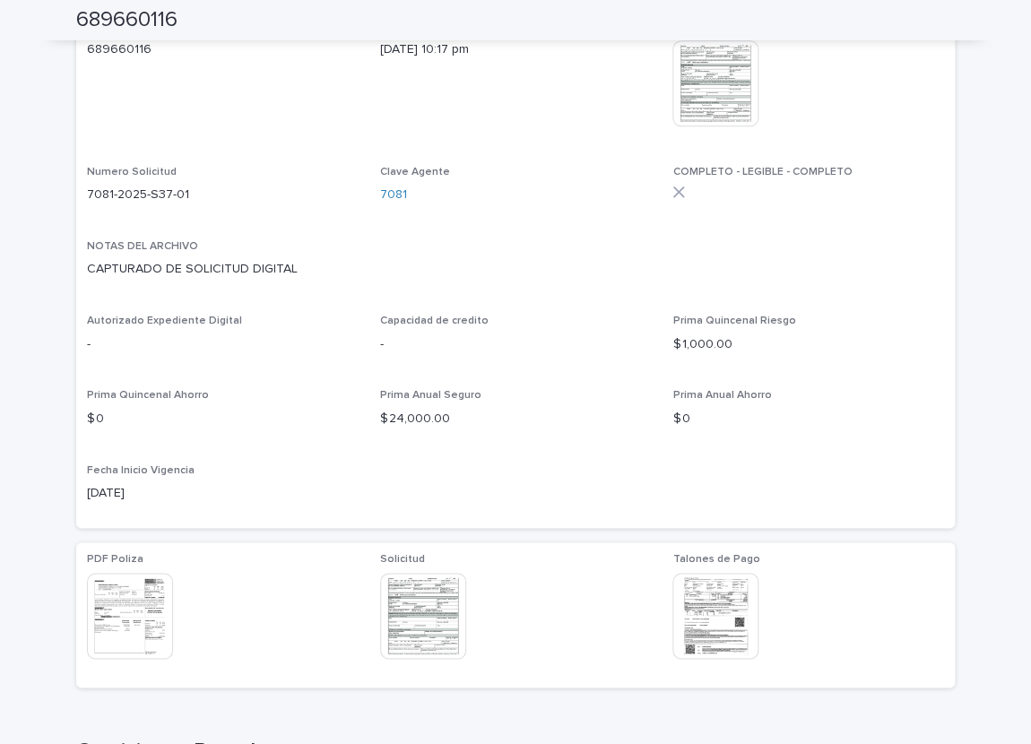
scroll to position [444, 0]
drag, startPoint x: 89, startPoint y: 194, endPoint x: 197, endPoint y: 194, distance: 108.5
click at [200, 194] on p "7081-2025-S37-01" at bounding box center [223, 194] width 272 height 19
copy p "7081-2025-S37-01"
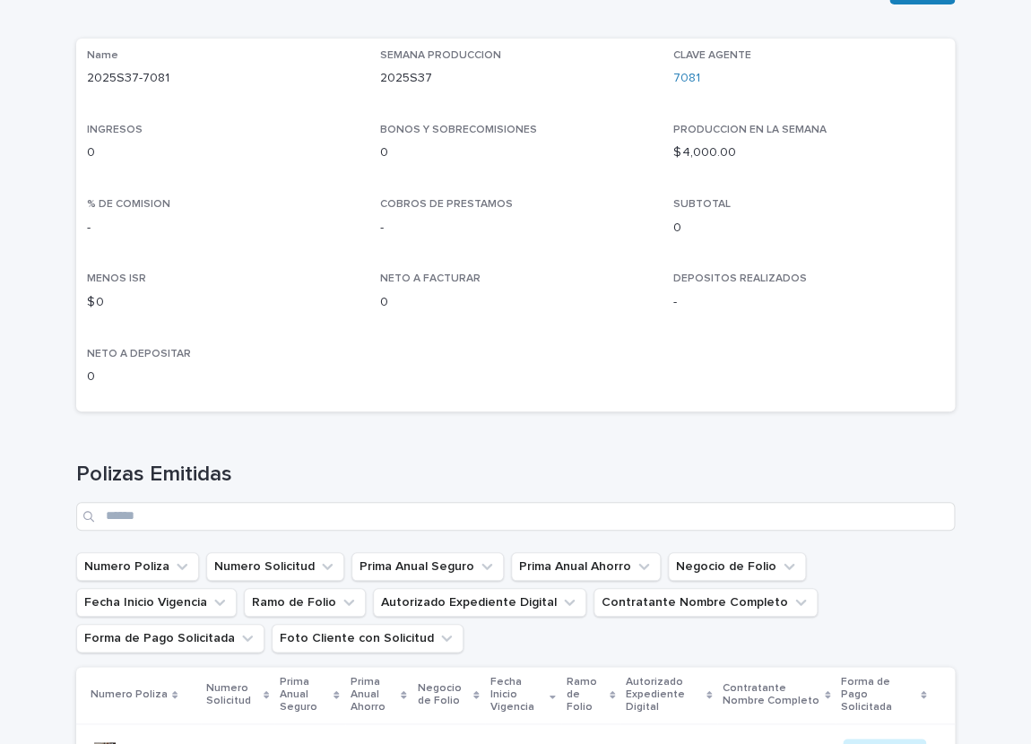
scroll to position [369, 0]
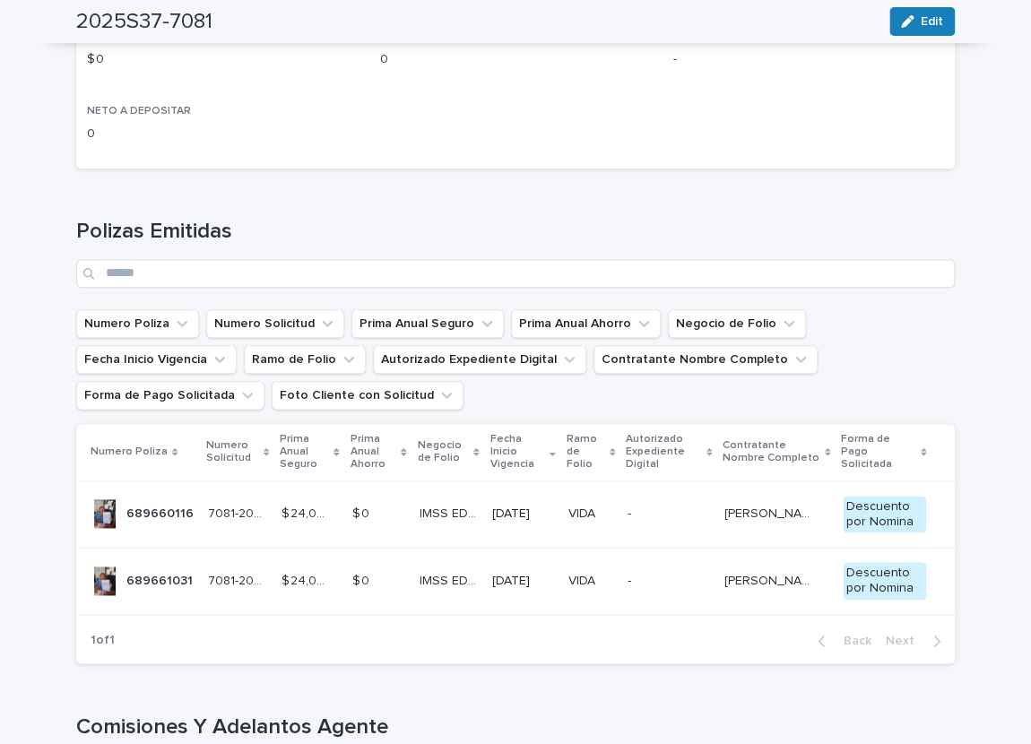
click at [150, 585] on p "689661031" at bounding box center [161, 579] width 70 height 19
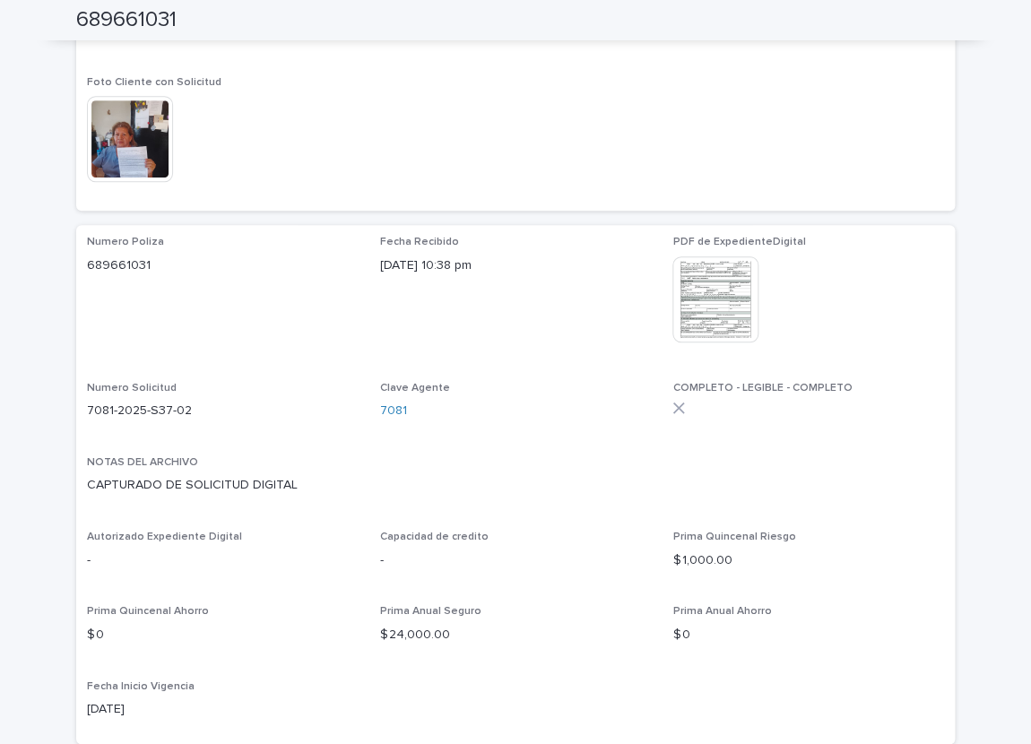
scroll to position [346, 0]
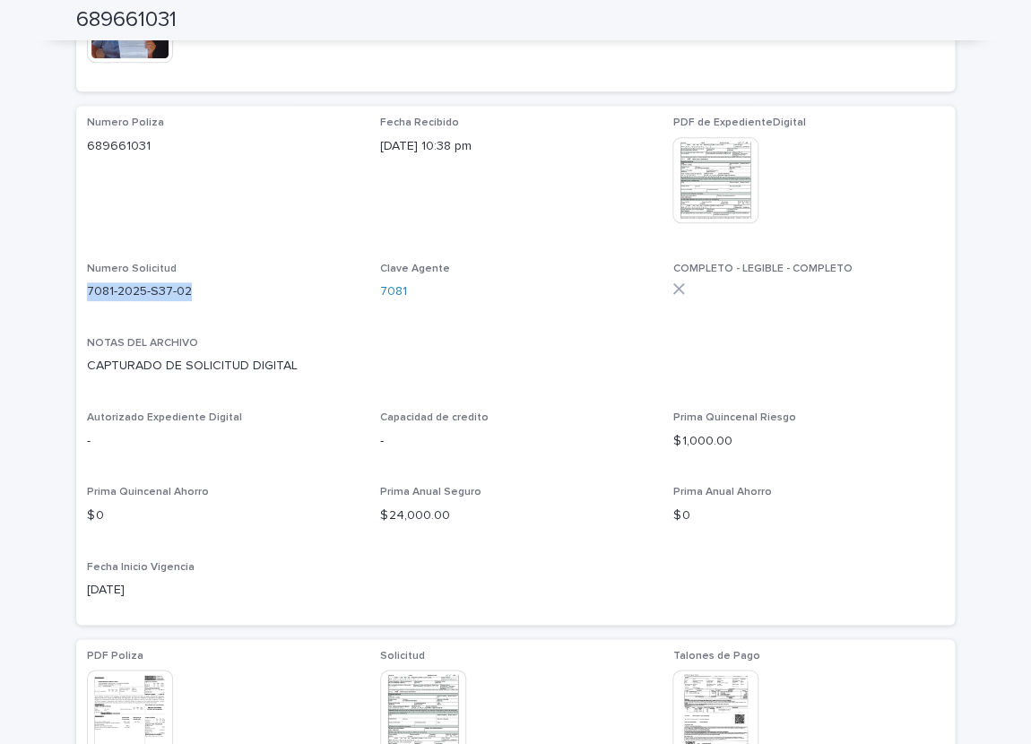
drag, startPoint x: 90, startPoint y: 291, endPoint x: 193, endPoint y: 287, distance: 103.2
click at [193, 287] on p "7081-2025-S37-02" at bounding box center [223, 291] width 272 height 19
copy p "7081-2025-S37-02"
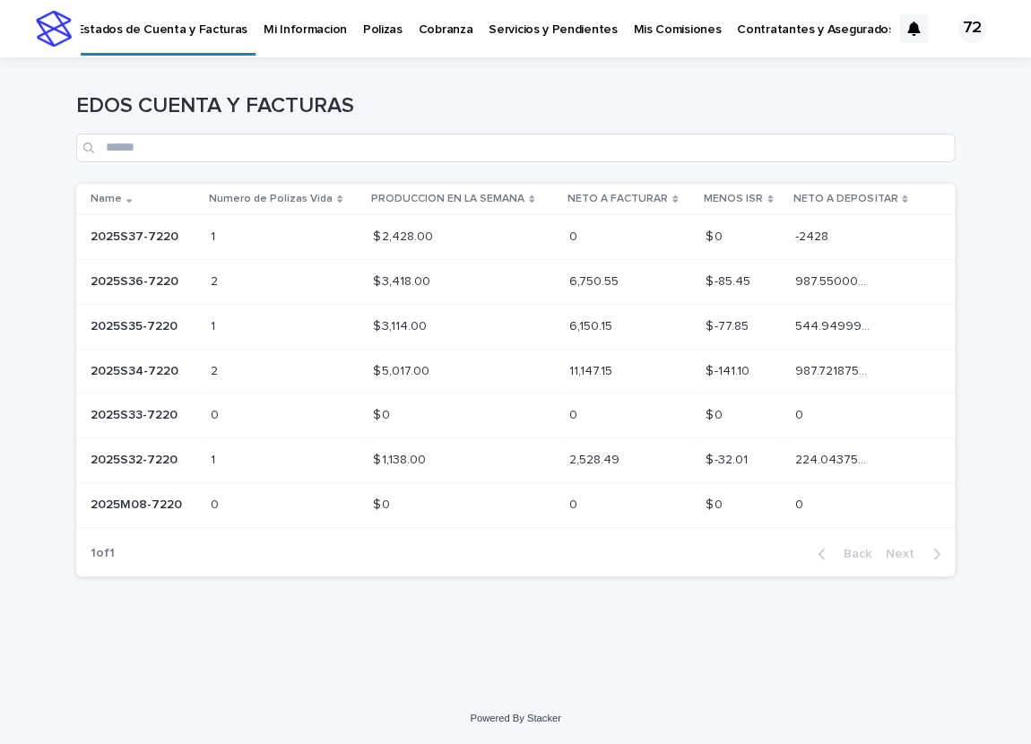
click at [169, 284] on p "2025S36-7220" at bounding box center [136, 280] width 91 height 19
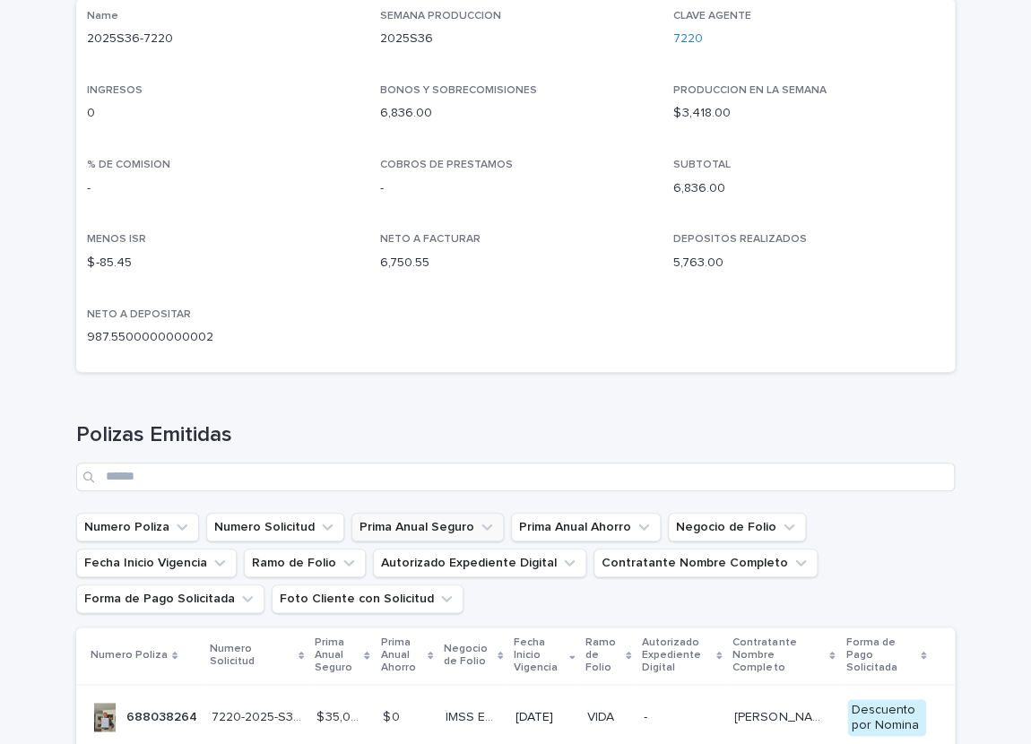
scroll to position [369, 0]
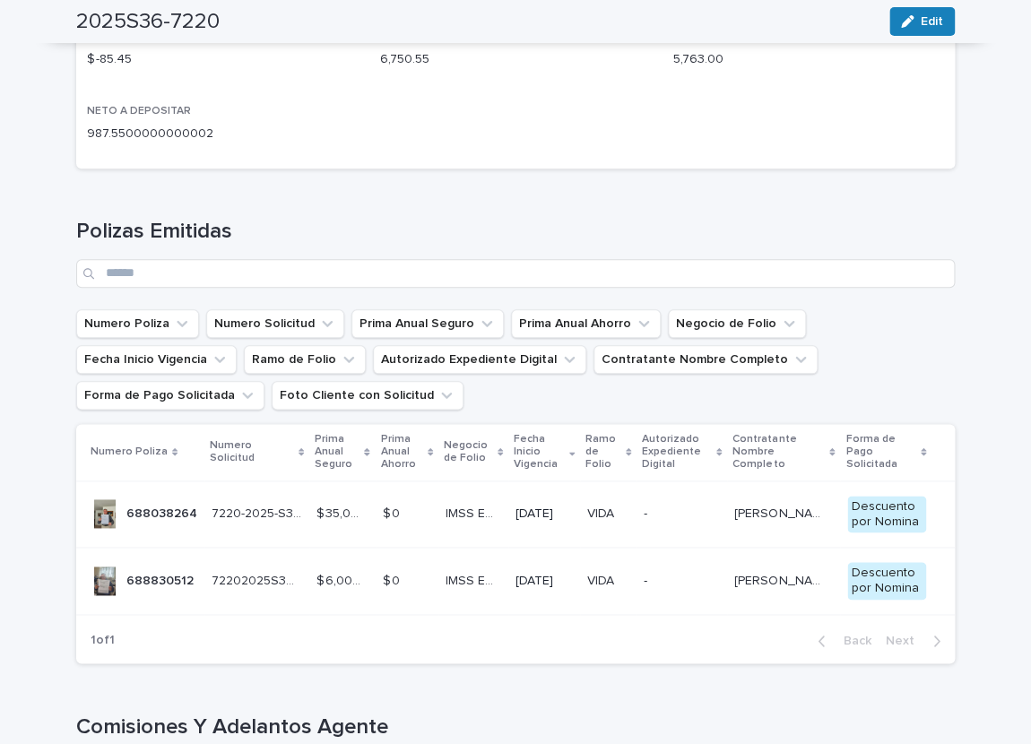
click at [150, 503] on p "688038264" at bounding box center [163, 512] width 74 height 19
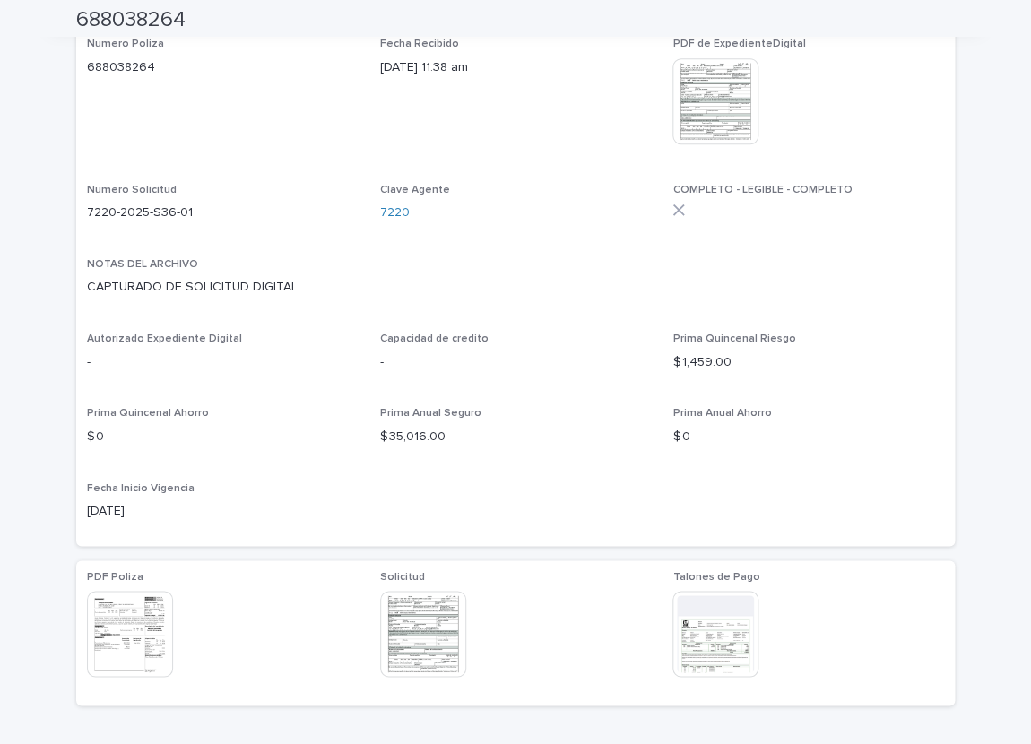
scroll to position [420, 0]
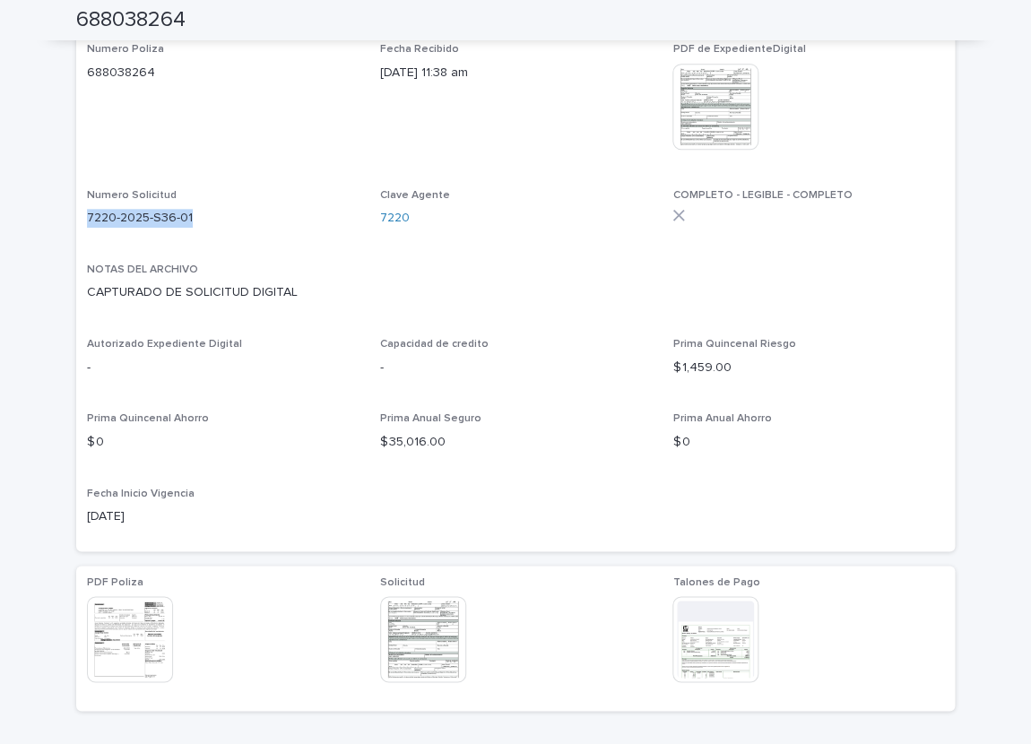
drag, startPoint x: 89, startPoint y: 221, endPoint x: 193, endPoint y: 219, distance: 104.0
click at [193, 219] on p "7220-2025-S36-01" at bounding box center [223, 218] width 272 height 19
copy p "7220-2025-S36-01"
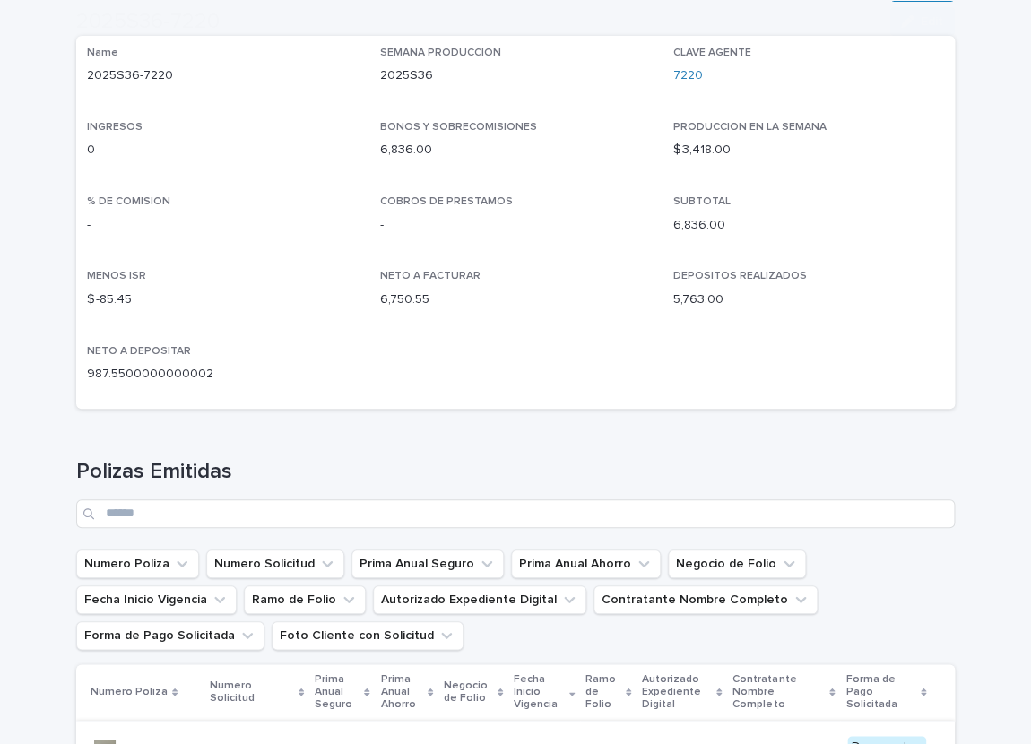
scroll to position [592, 0]
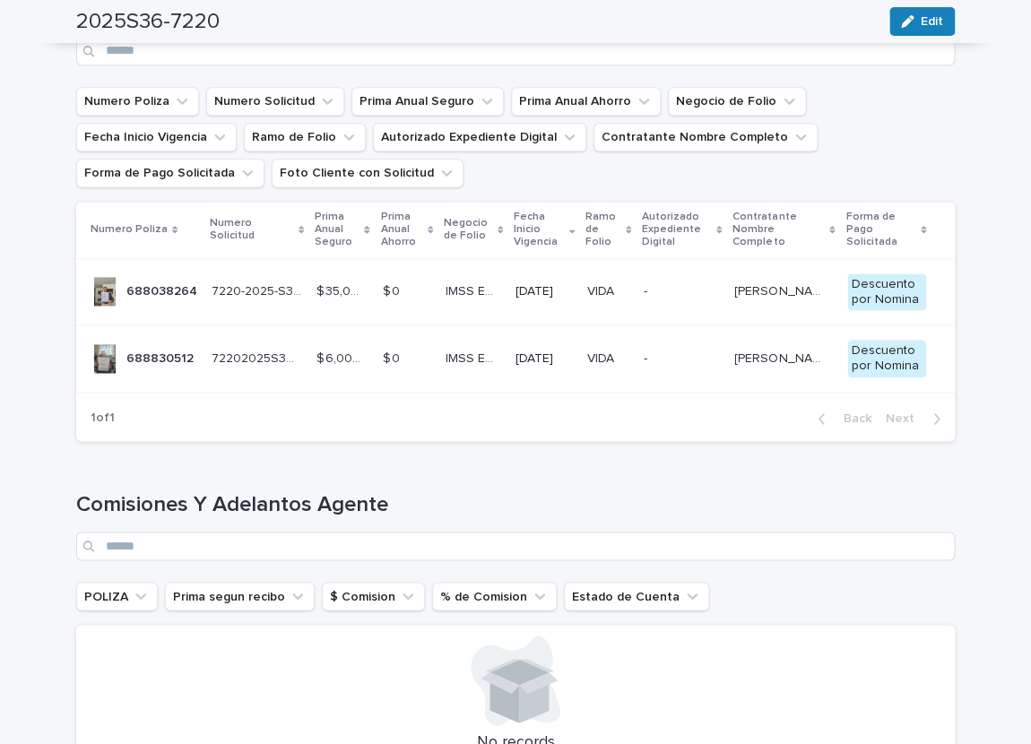
click at [140, 358] on p "688830512" at bounding box center [161, 357] width 71 height 19
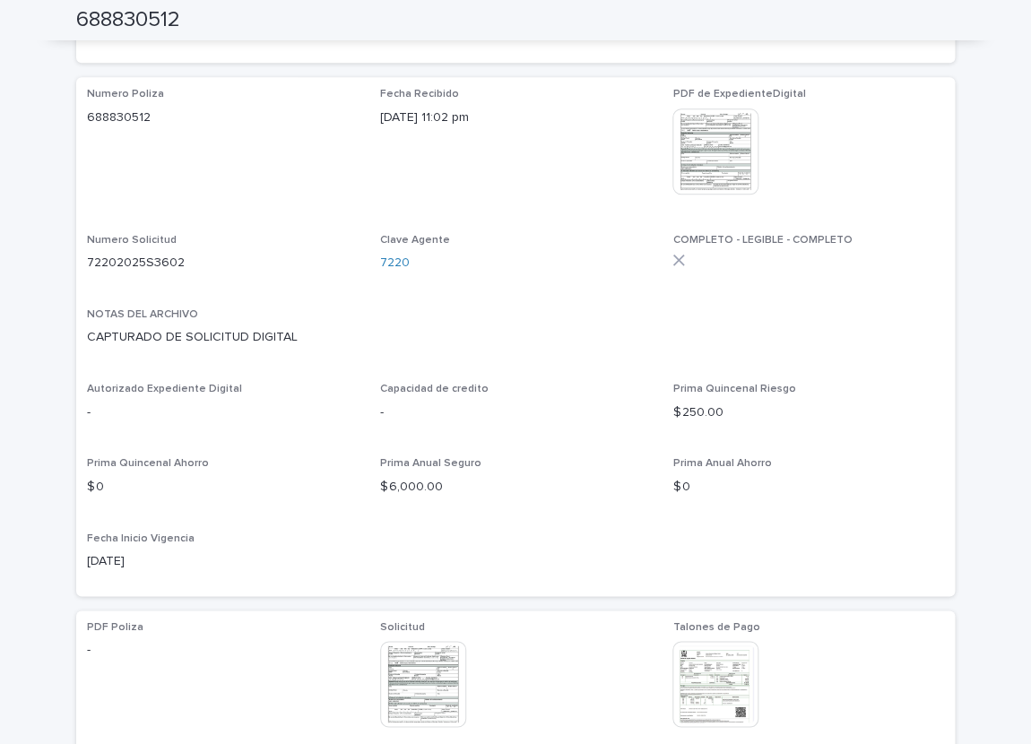
scroll to position [494, 0]
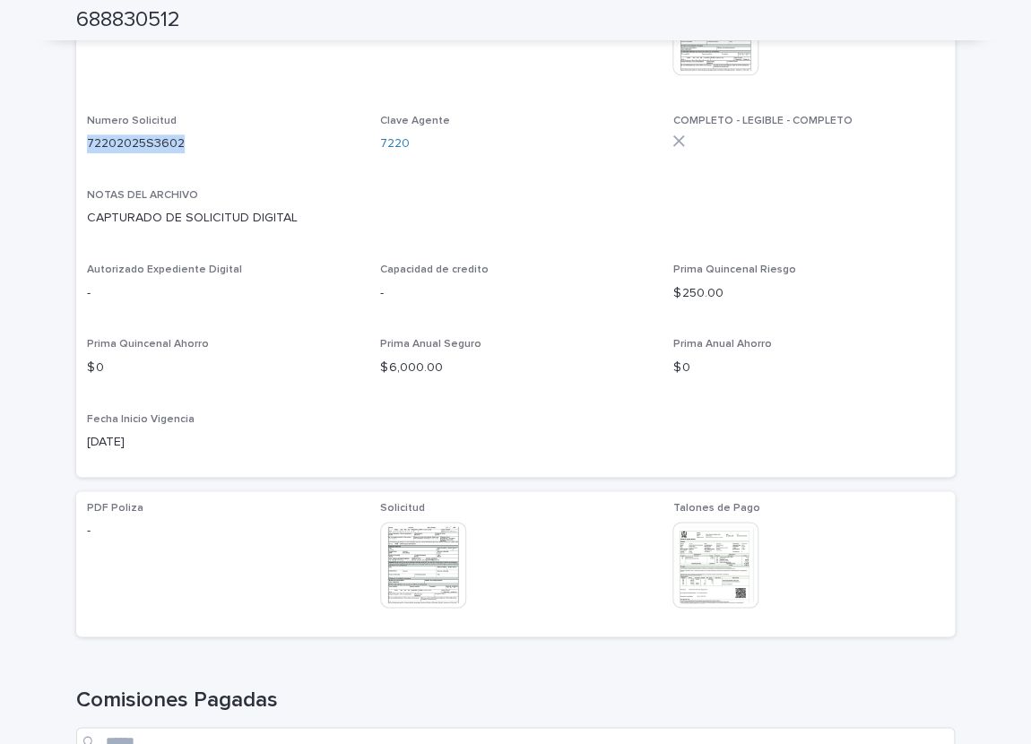
drag, startPoint x: 88, startPoint y: 144, endPoint x: 179, endPoint y: 143, distance: 91.5
click at [179, 143] on p "72202025S3602" at bounding box center [223, 144] width 272 height 19
copy p "72202025S3602"
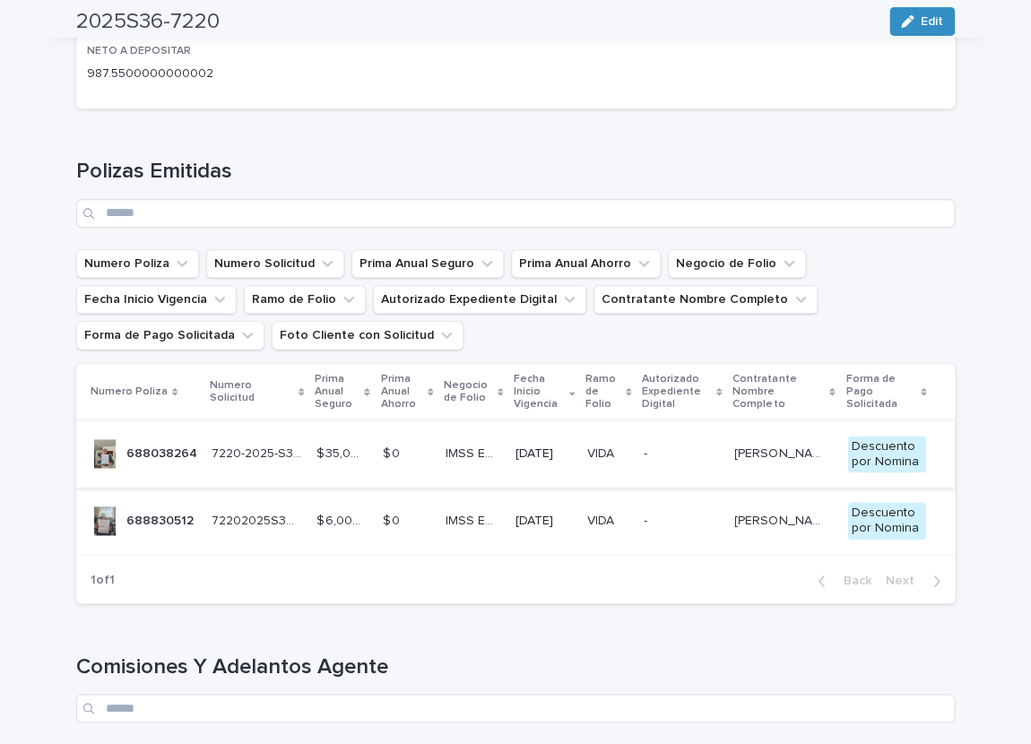
scroll to position [444, 0]
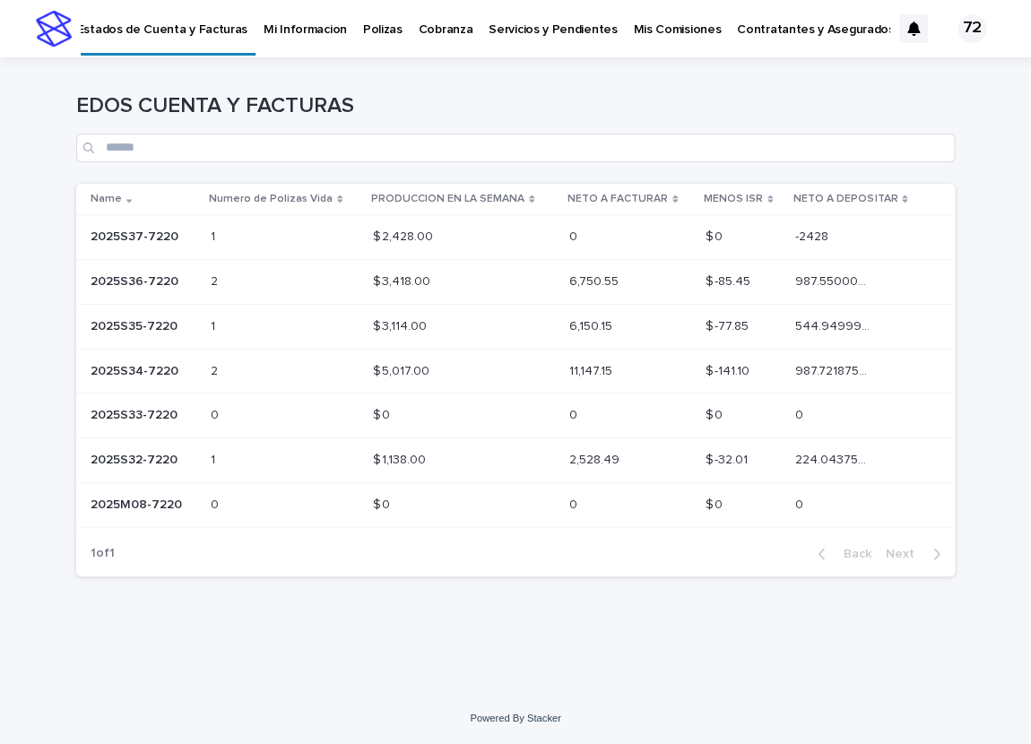
click at [149, 237] on p "2025S37-7220" at bounding box center [136, 235] width 91 height 19
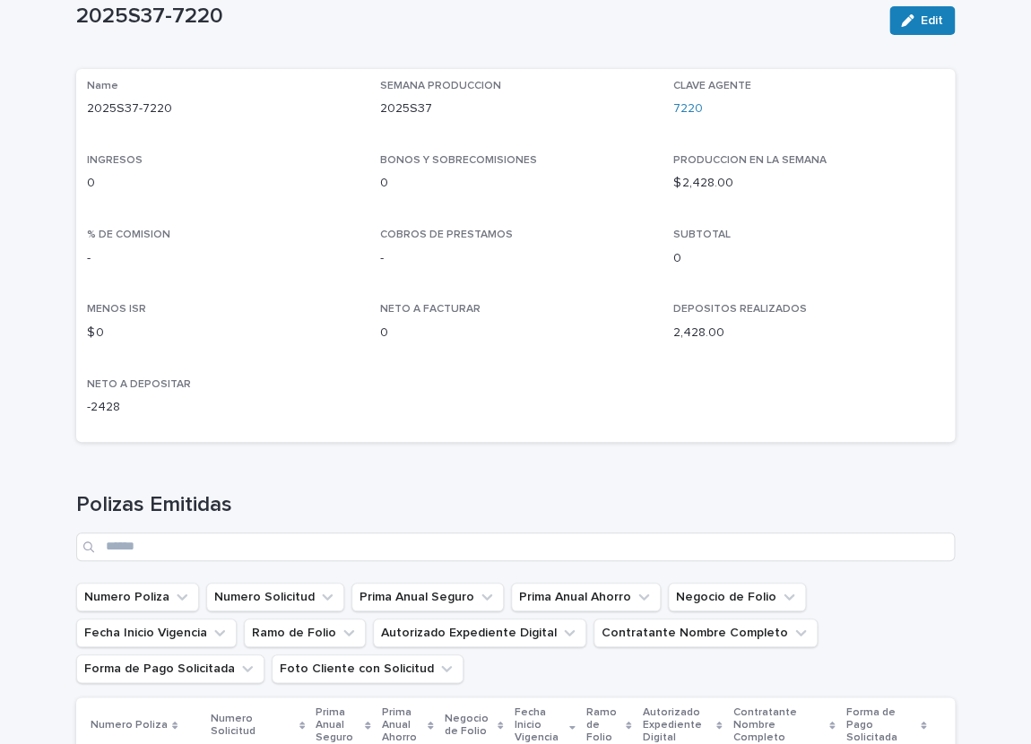
scroll to position [369, 0]
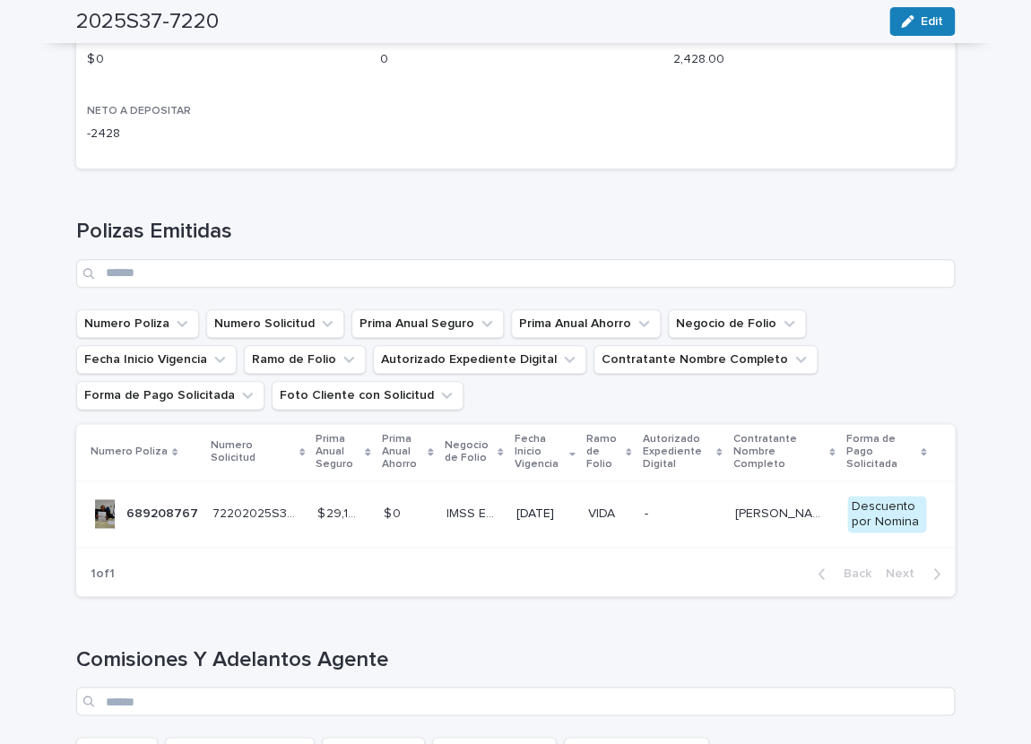
click at [157, 508] on p "689208767" at bounding box center [163, 512] width 75 height 19
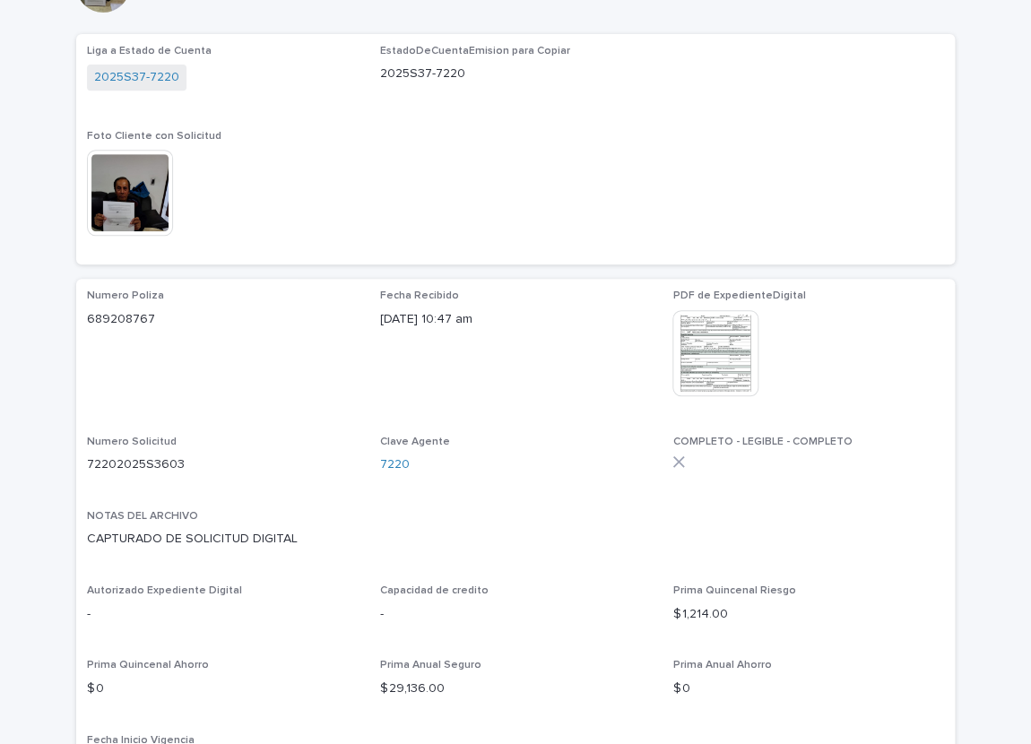
scroll to position [221, 0]
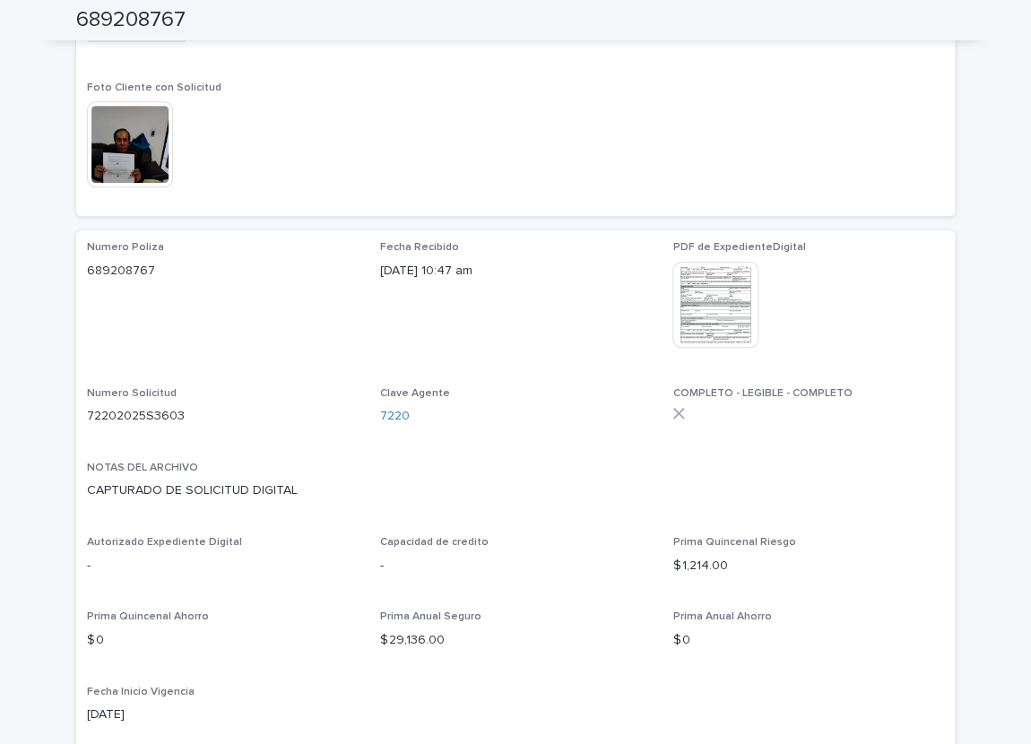
click at [151, 412] on p "72202025S3603" at bounding box center [223, 416] width 272 height 19
copy p "72202025S3603"
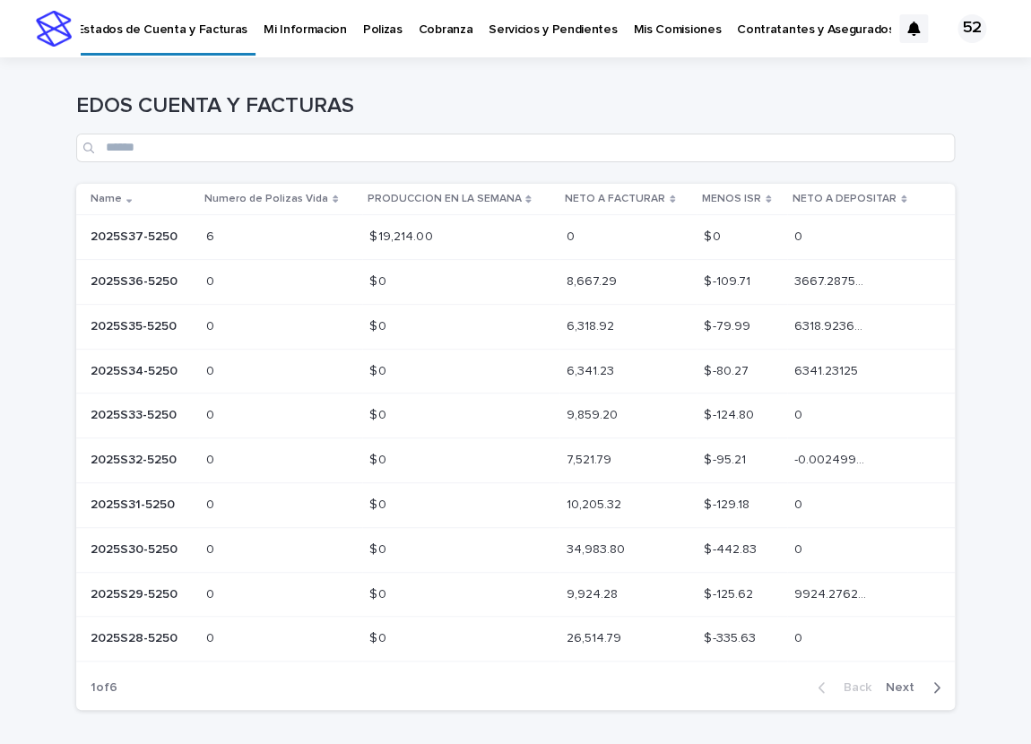
click at [143, 240] on p "2025S37-5250" at bounding box center [136, 235] width 91 height 19
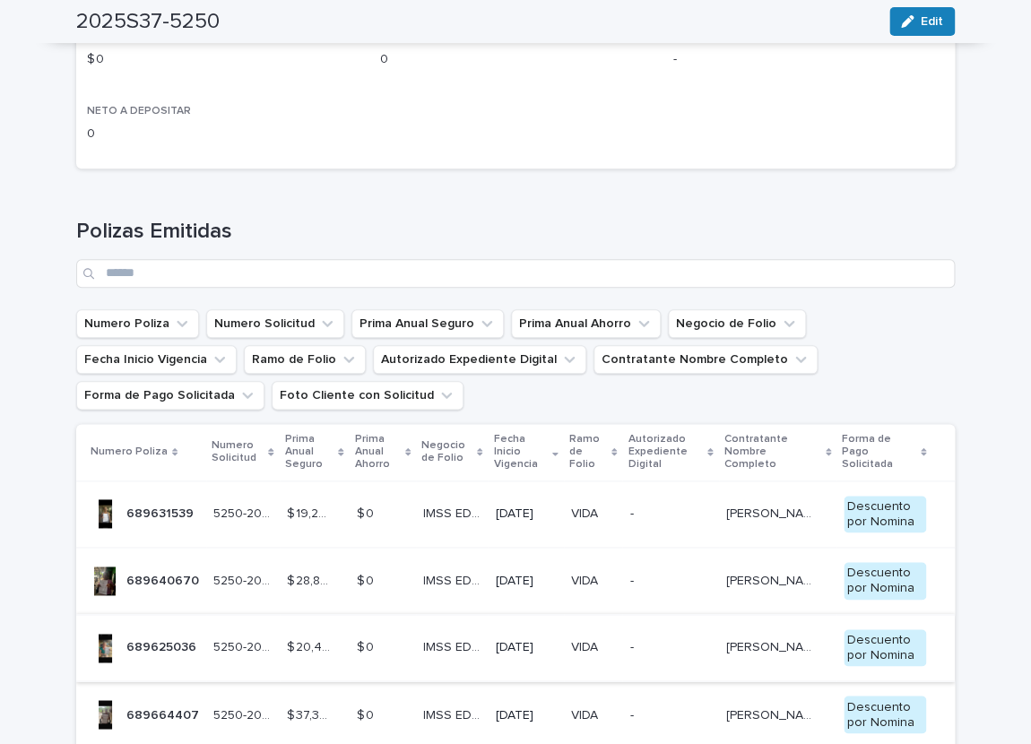
scroll to position [665, 0]
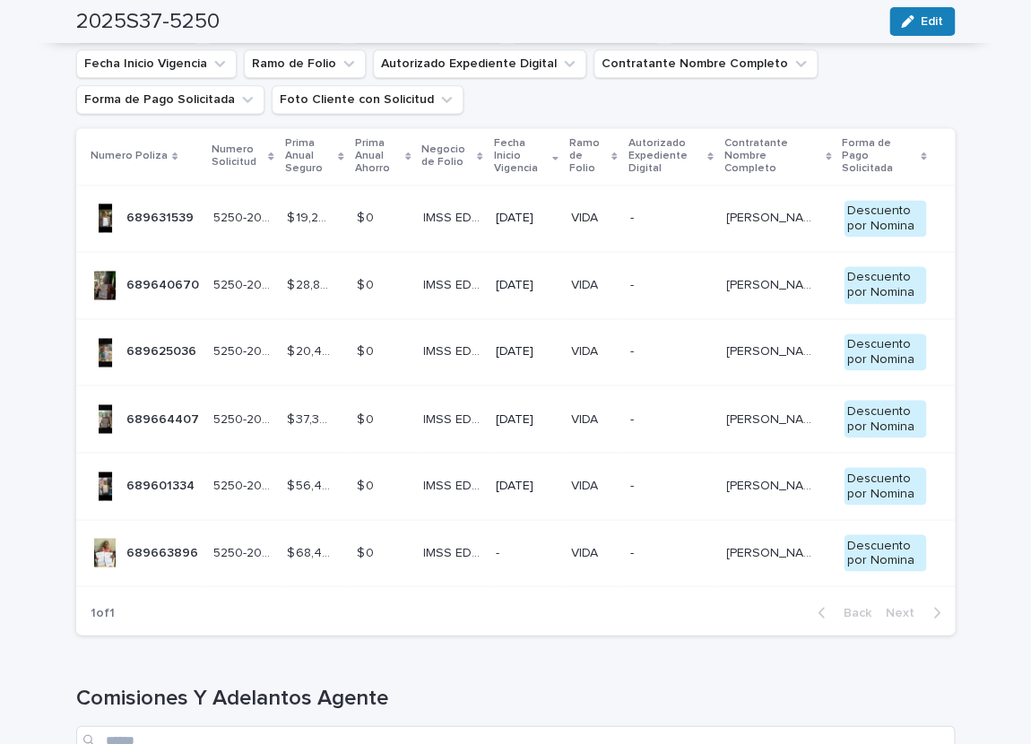
click at [149, 217] on p "689631539" at bounding box center [161, 216] width 71 height 19
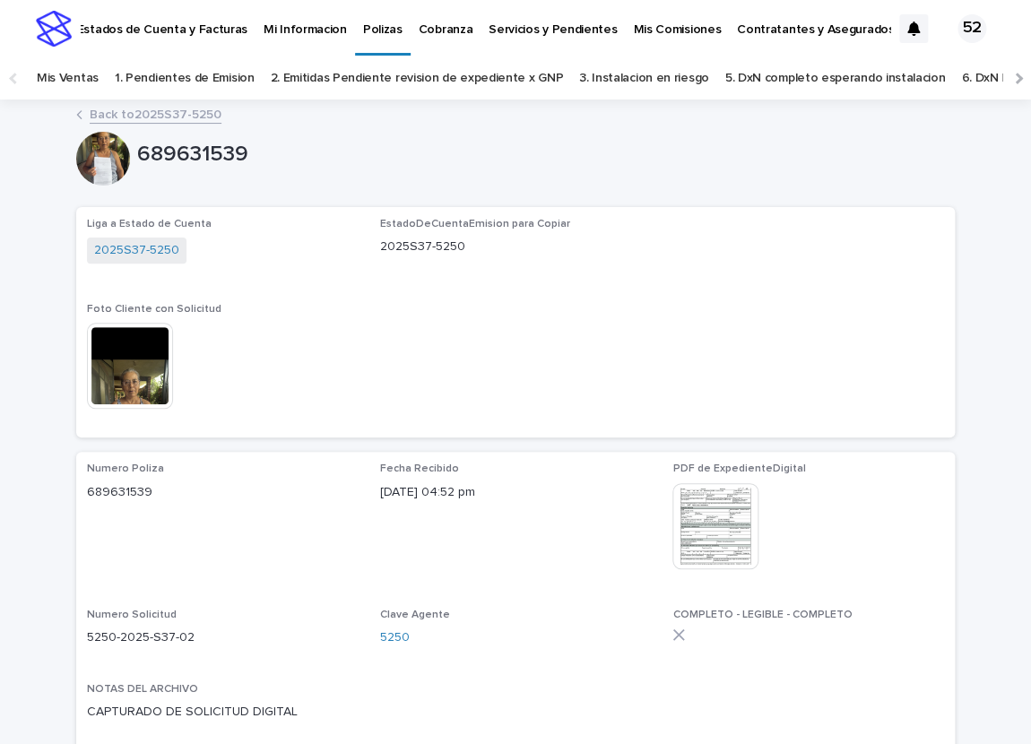
scroll to position [444, 0]
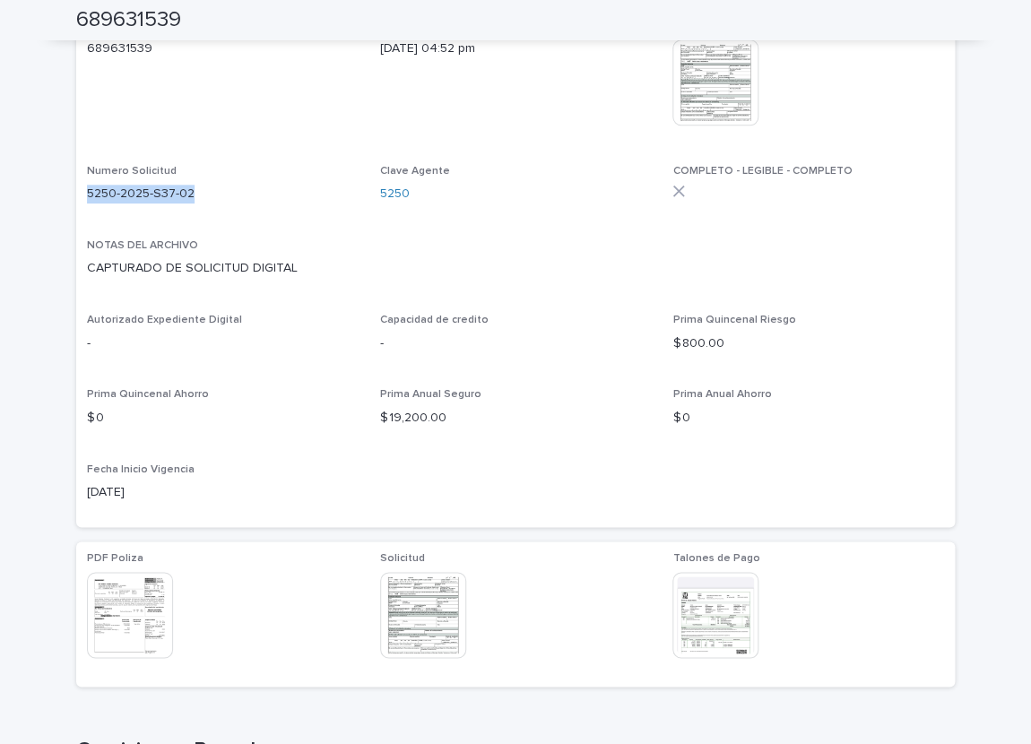
drag, startPoint x: 88, startPoint y: 195, endPoint x: 185, endPoint y: 194, distance: 96.9
click at [198, 193] on p "5250-2025-S37-02" at bounding box center [223, 194] width 272 height 19
copy p "5250-2025-S37-02"
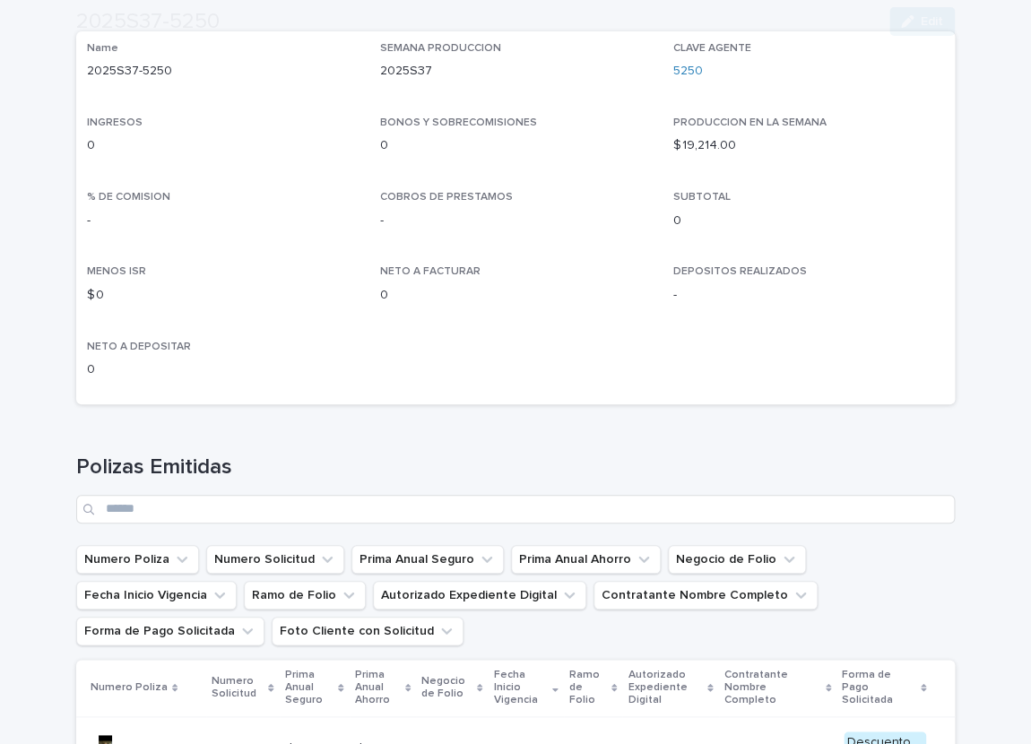
scroll to position [518, 0]
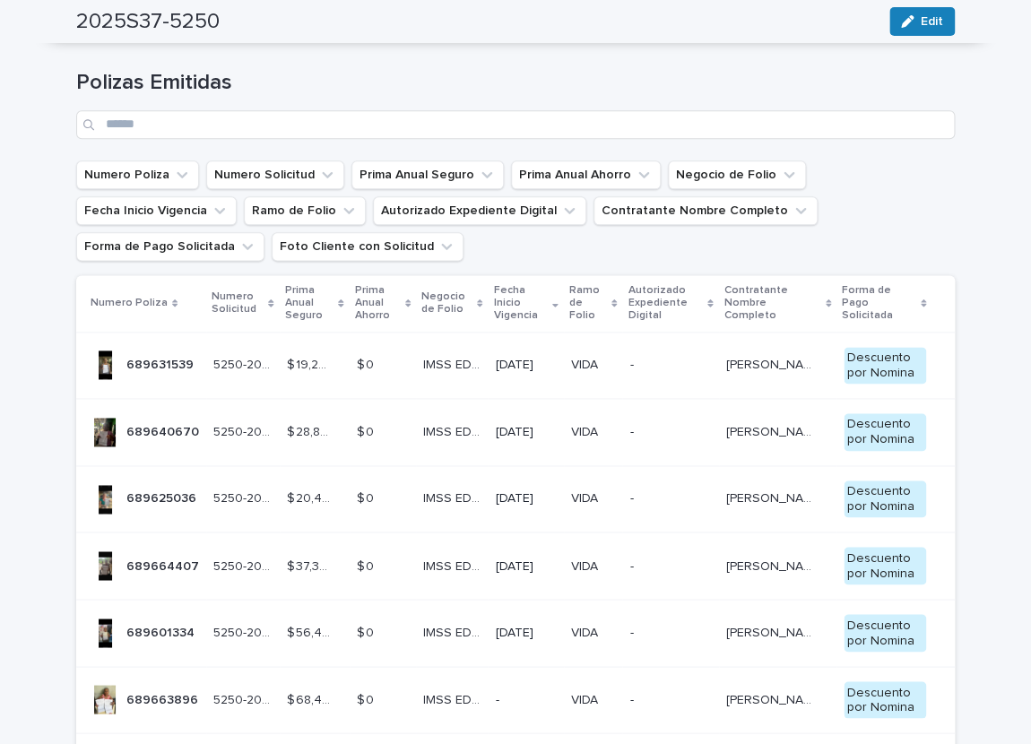
click at [182, 439] on div "689640670 689640670" at bounding box center [162, 433] width 73 height 30
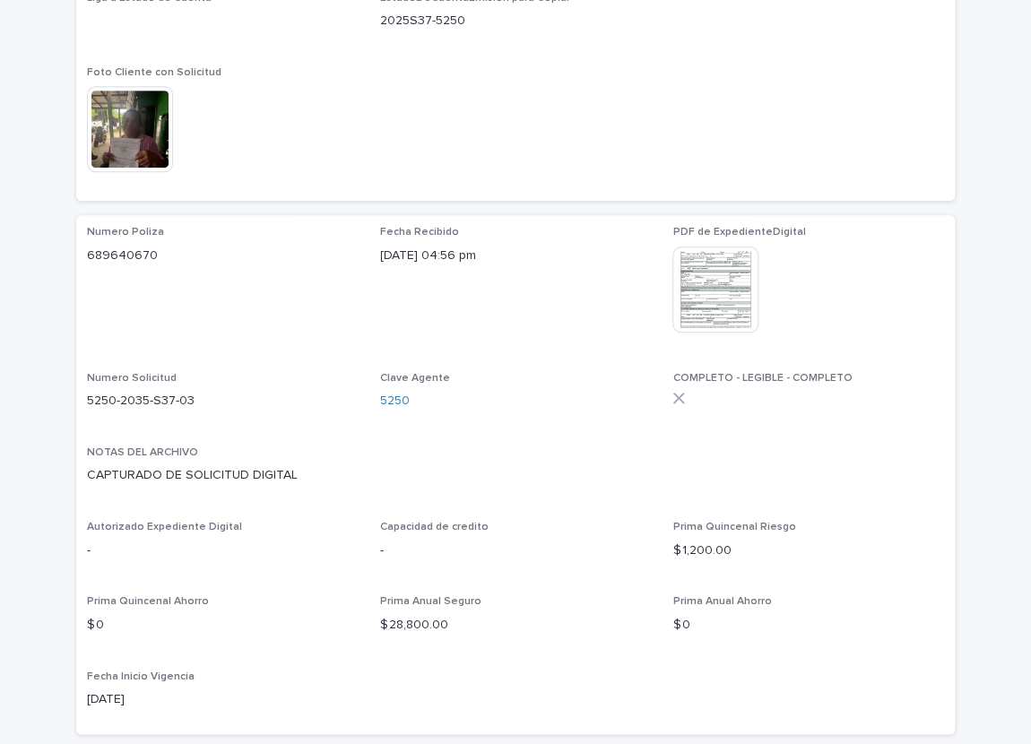
scroll to position [346, 0]
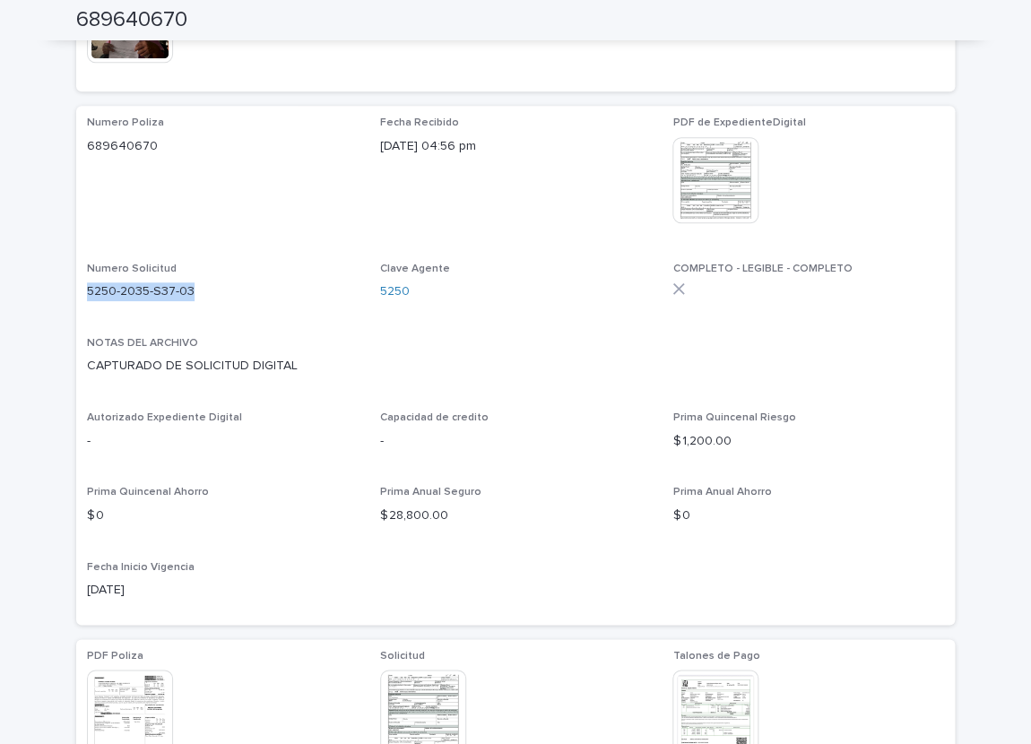
drag, startPoint x: 88, startPoint y: 291, endPoint x: 211, endPoint y: 291, distance: 122.8
click at [211, 291] on p "5250-2035-S37-03" at bounding box center [223, 291] width 272 height 19
copy p "5250-2035-S37-03"
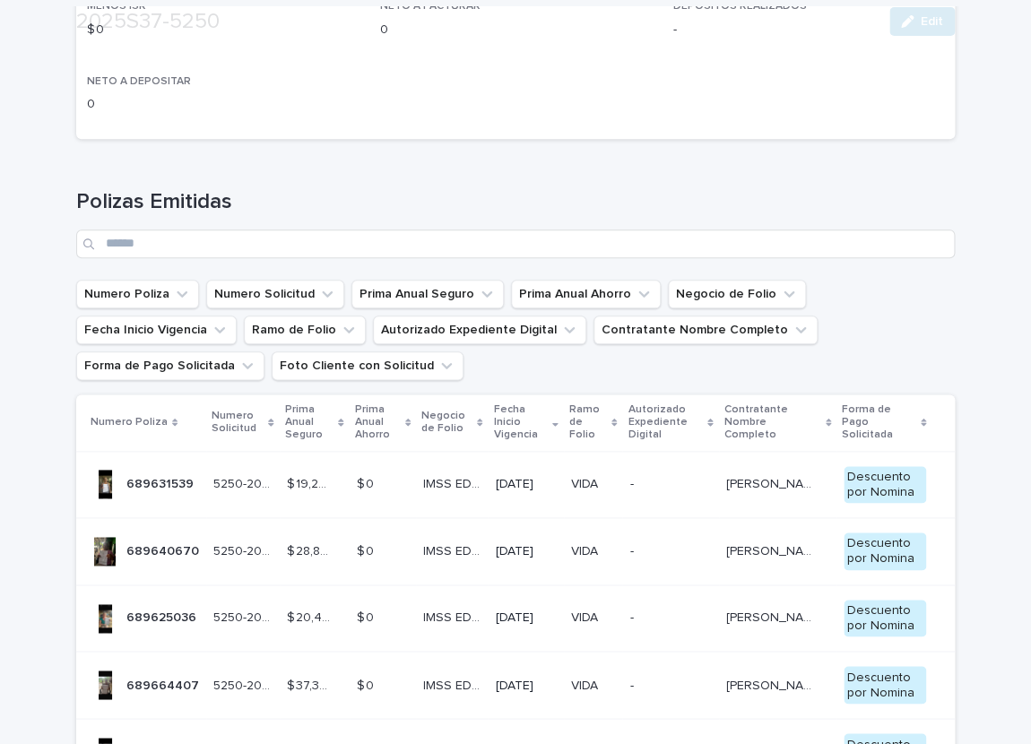
scroll to position [445, 0]
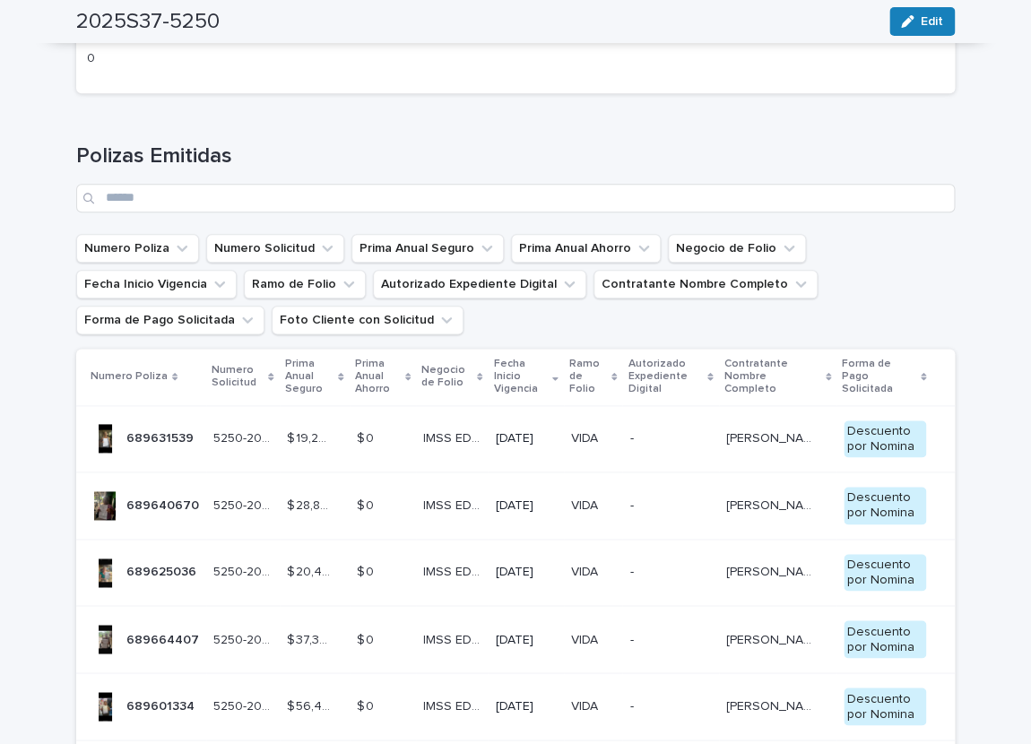
click at [144, 560] on div "689625036 689625036" at bounding box center [161, 573] width 70 height 30
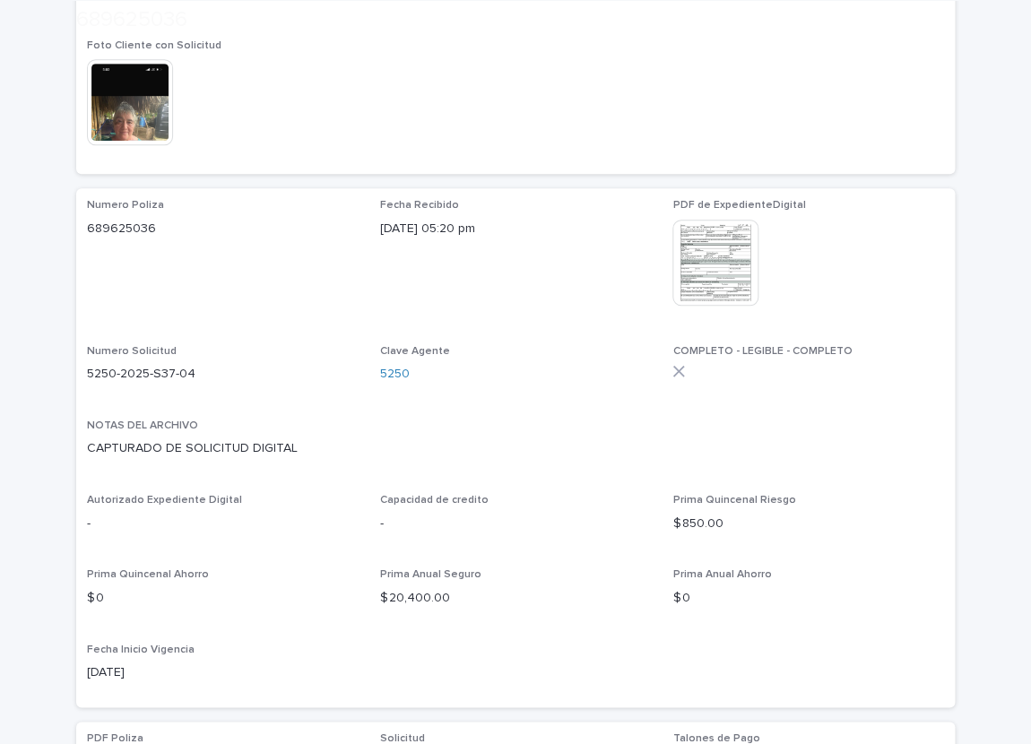
scroll to position [296, 0]
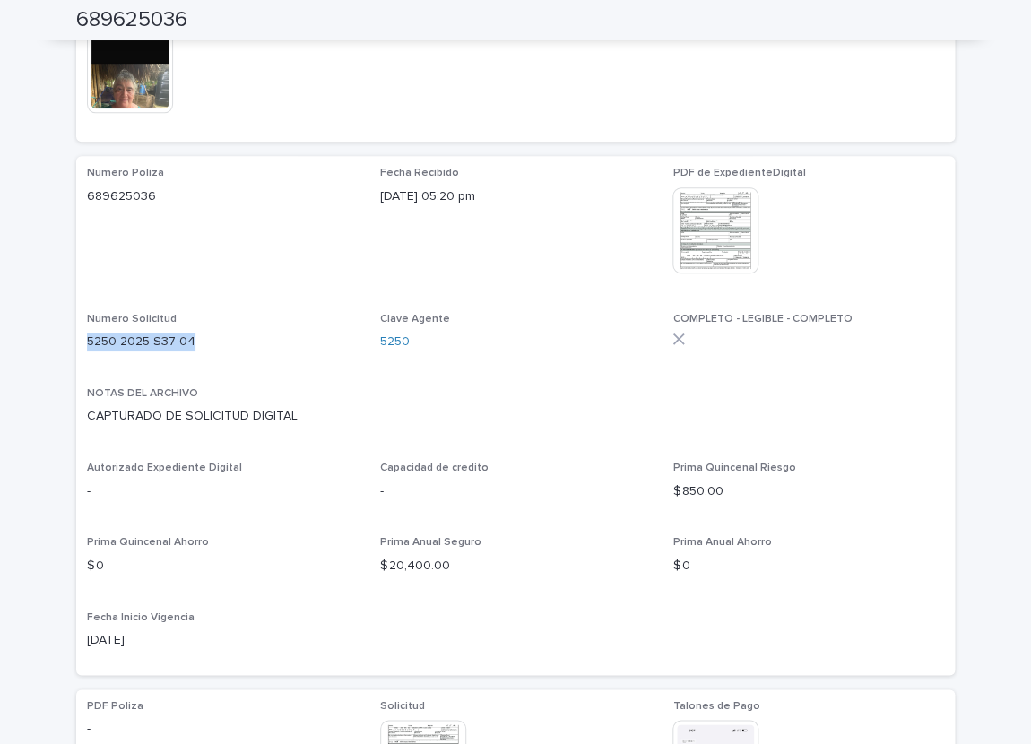
drag, startPoint x: 89, startPoint y: 343, endPoint x: 192, endPoint y: 341, distance: 103.1
click at [192, 341] on p "5250-2025-S37-04" at bounding box center [223, 342] width 272 height 19
copy p "5250-2025-S37-04"
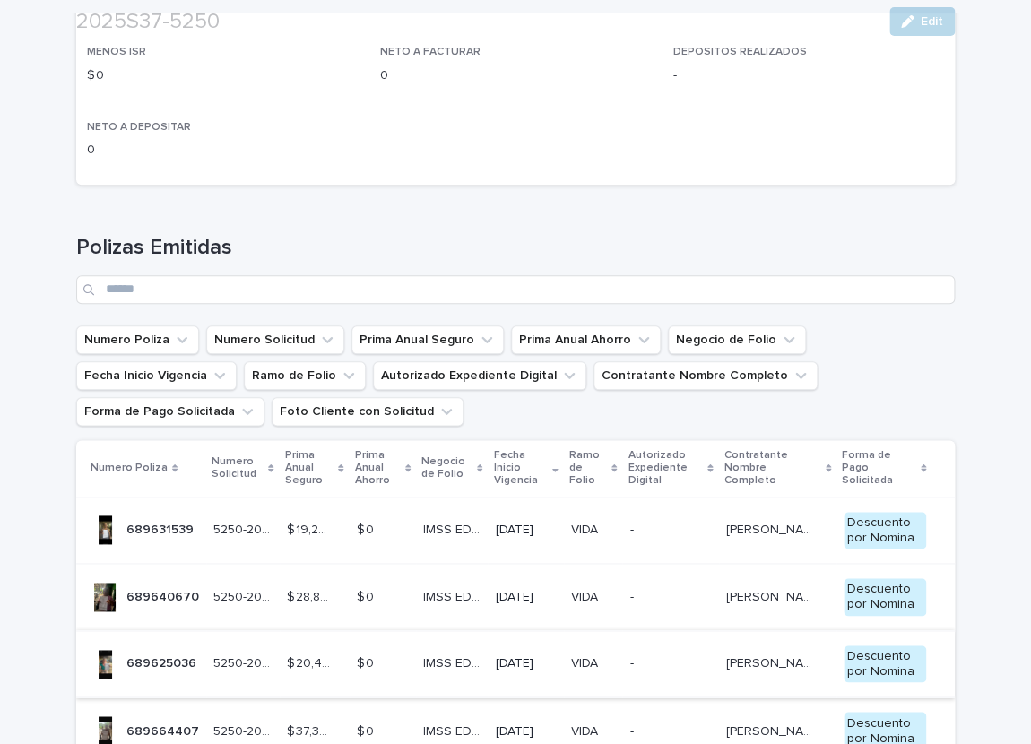
scroll to position [592, 0]
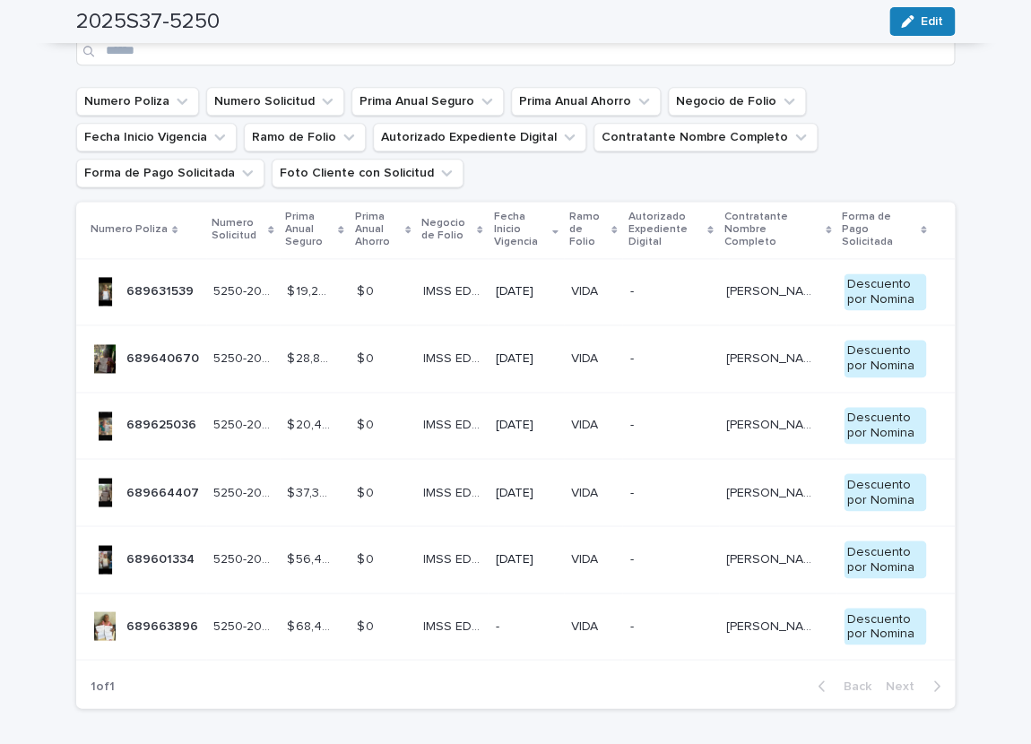
click at [149, 487] on p "689664407" at bounding box center [164, 491] width 76 height 19
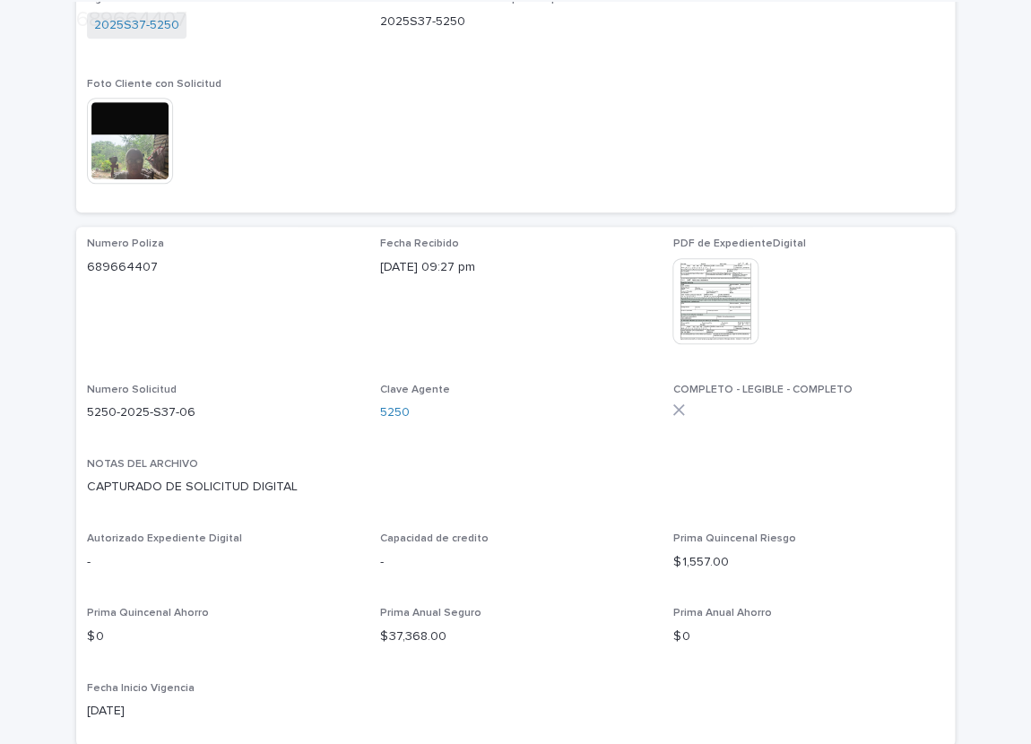
scroll to position [346, 0]
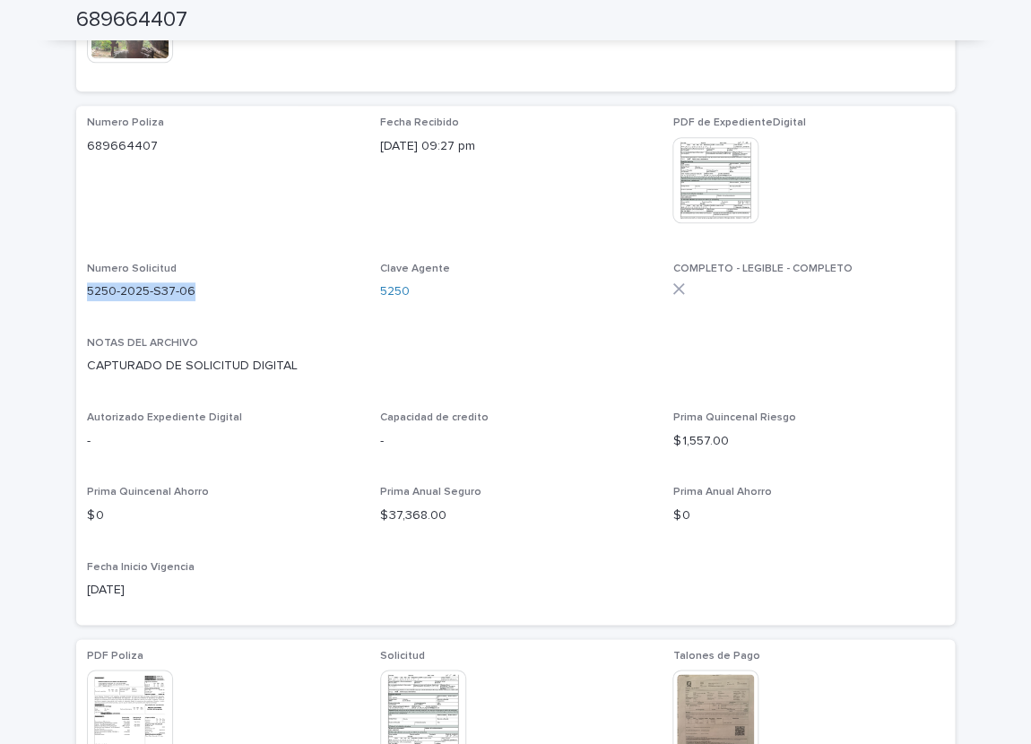
drag, startPoint x: 89, startPoint y: 291, endPoint x: 192, endPoint y: 286, distance: 103.3
click at [192, 286] on p "5250-2025-S37-06" at bounding box center [223, 291] width 272 height 19
copy p "5250-2025-S37-06"
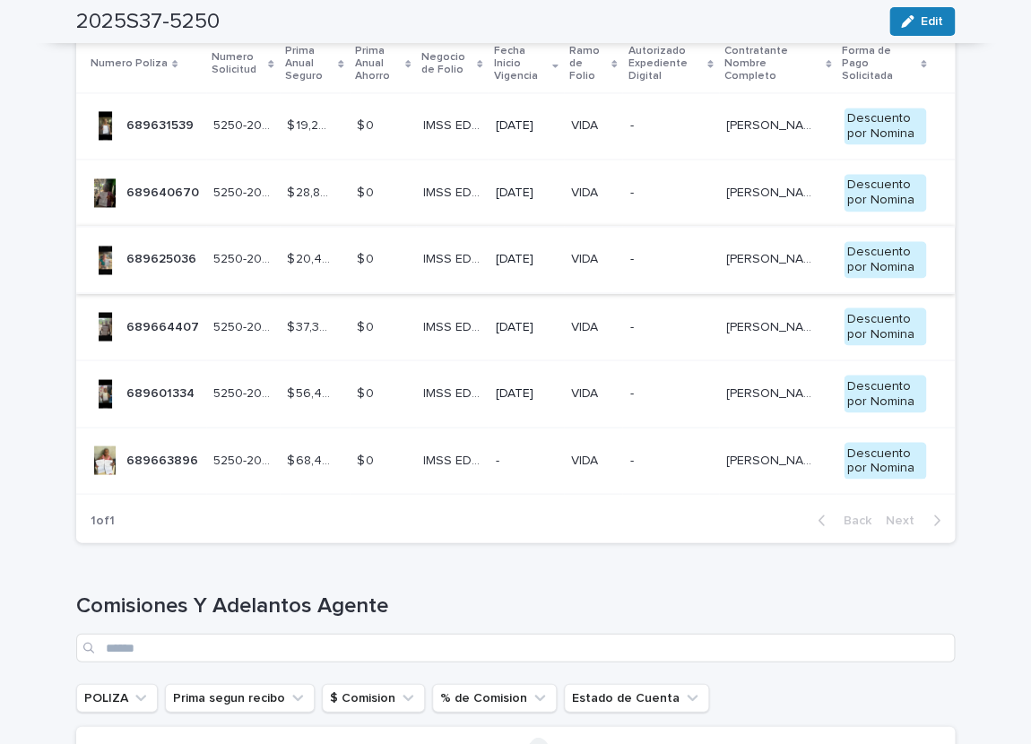
scroll to position [813, 0]
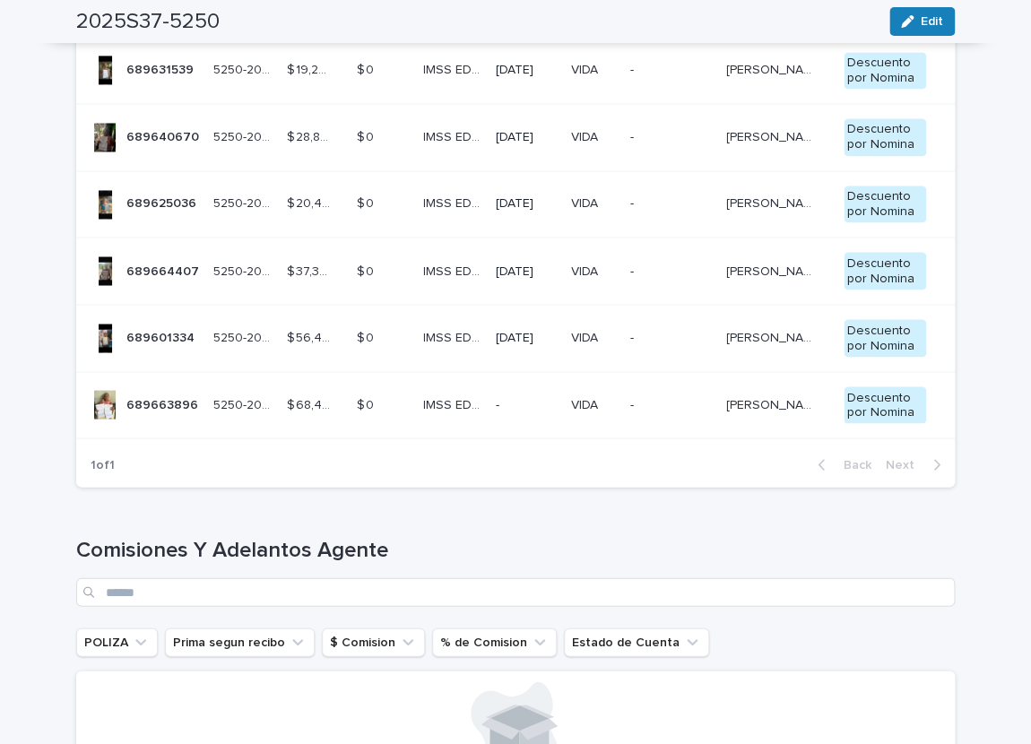
click at [140, 334] on p "689601334" at bounding box center [162, 335] width 72 height 19
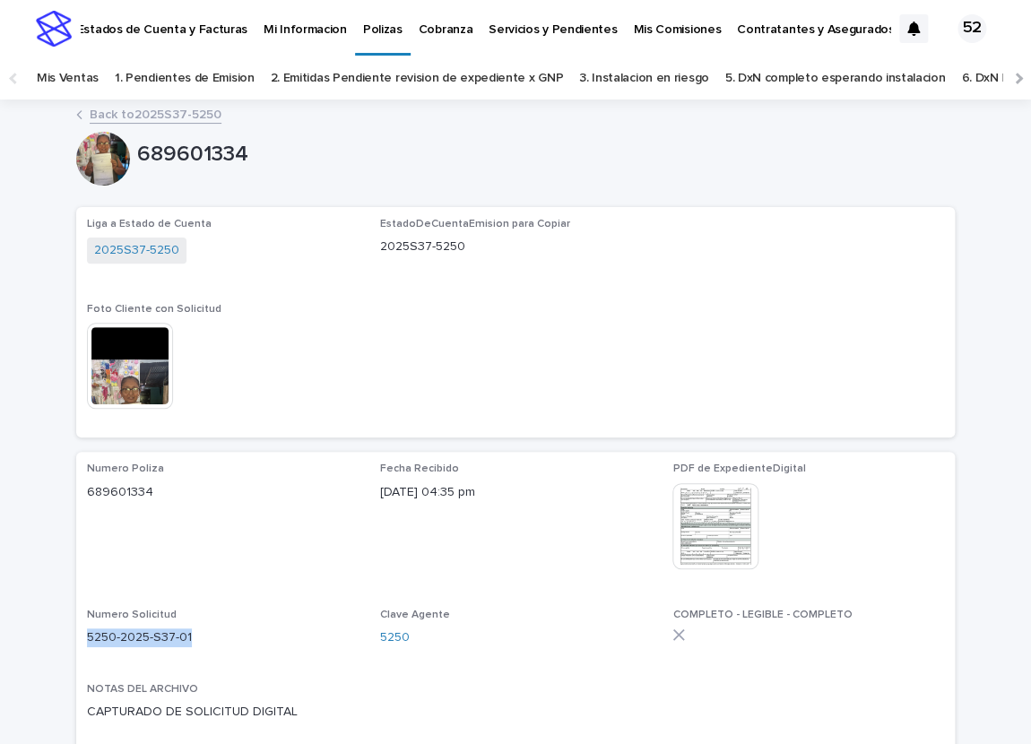
drag, startPoint x: 89, startPoint y: 637, endPoint x: 190, endPoint y: 640, distance: 101.4
click at [190, 640] on p "5250-2025-S37-01" at bounding box center [223, 638] width 272 height 19
copy p "5250-2025-S37-01"
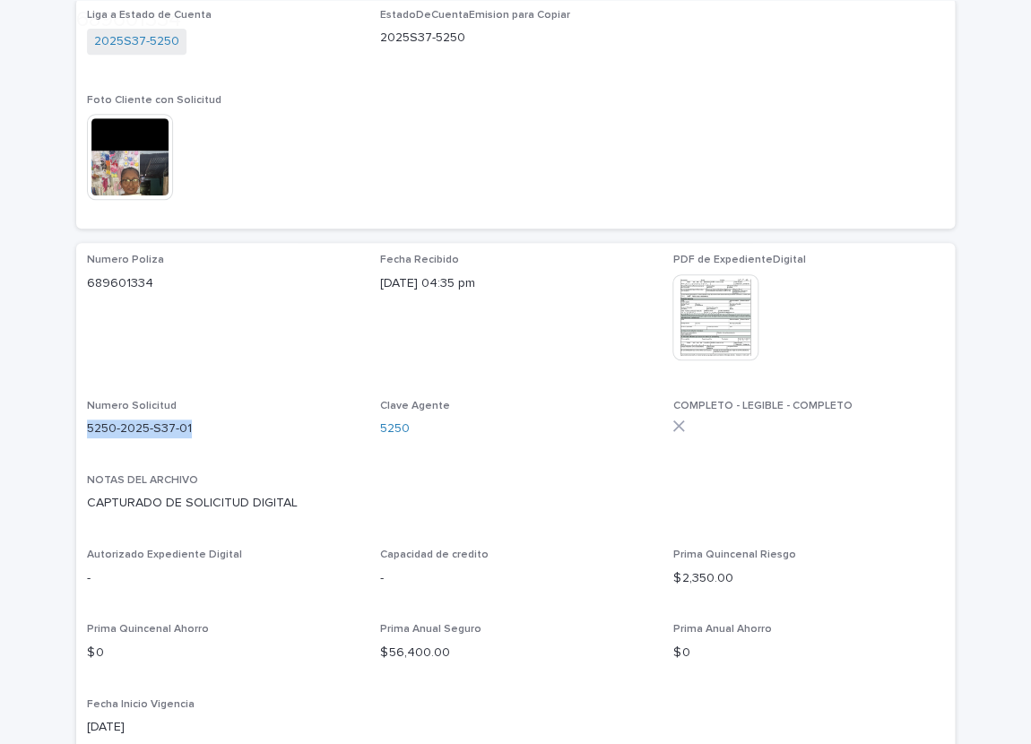
scroll to position [221, 0]
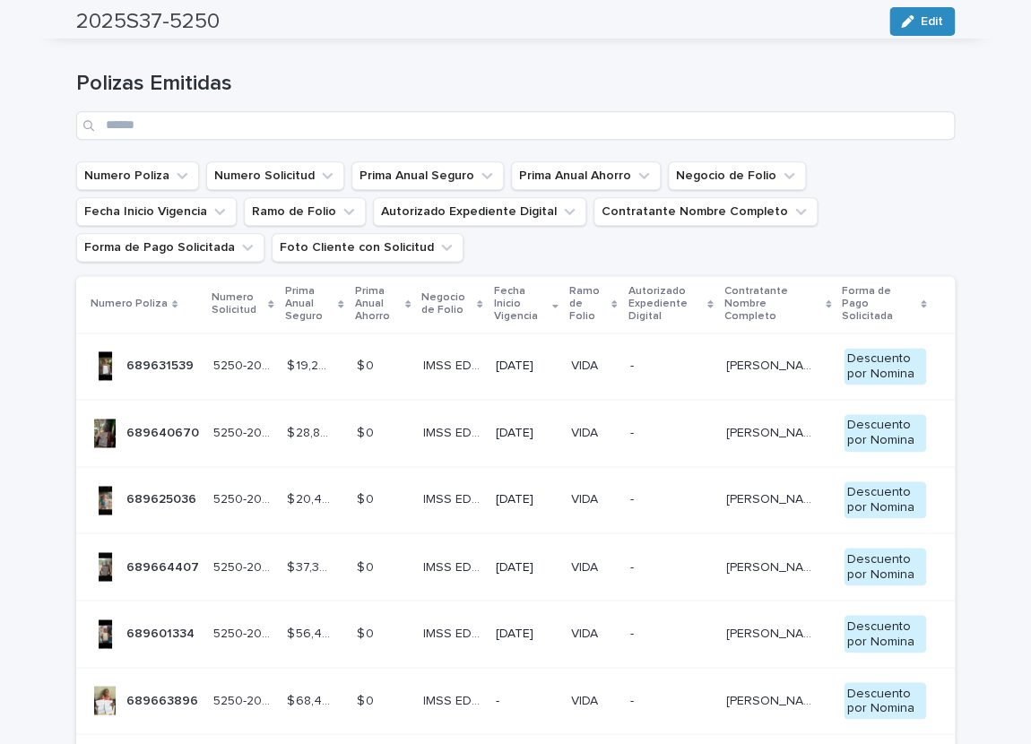
scroll to position [813, 0]
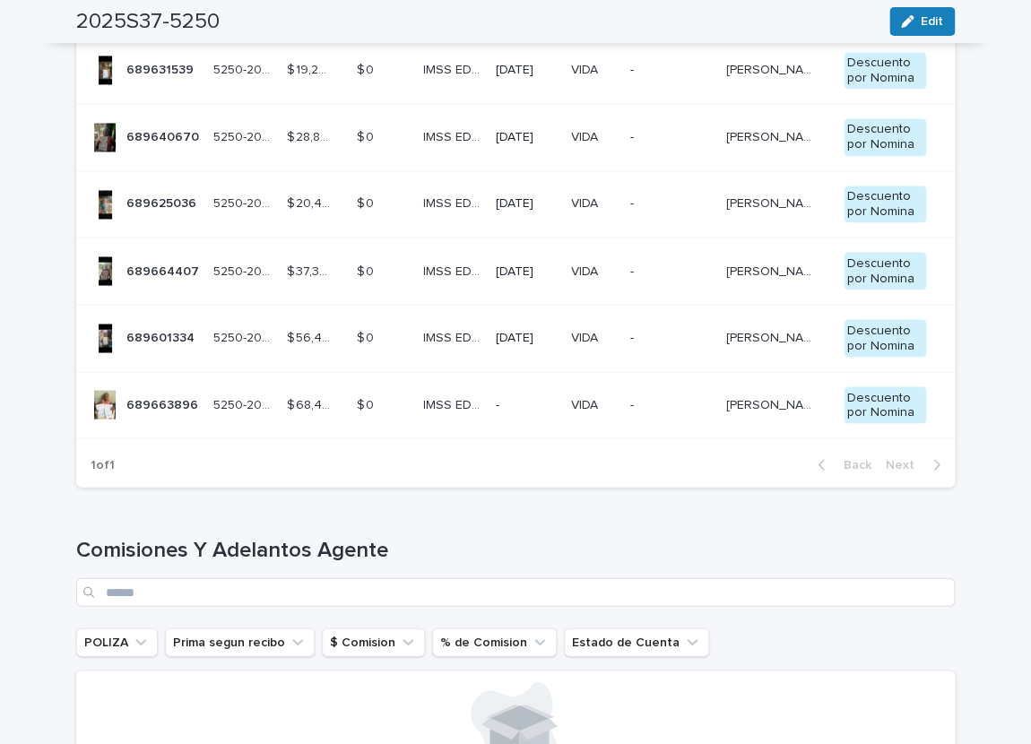
click at [154, 404] on p "689663896" at bounding box center [163, 403] width 75 height 19
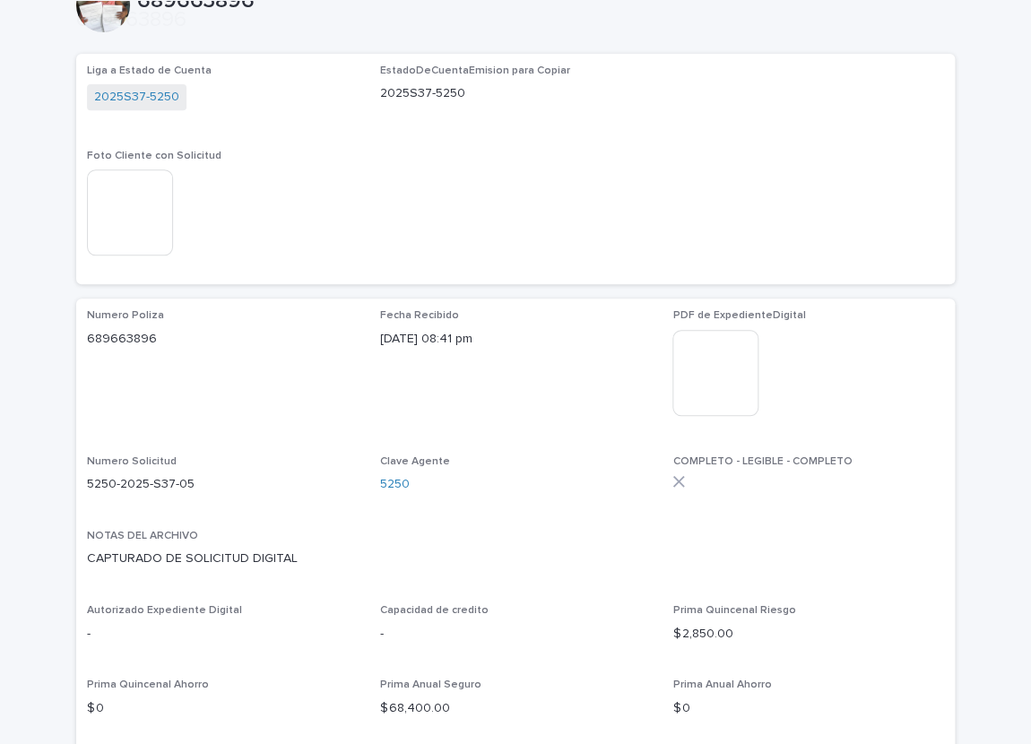
scroll to position [272, 0]
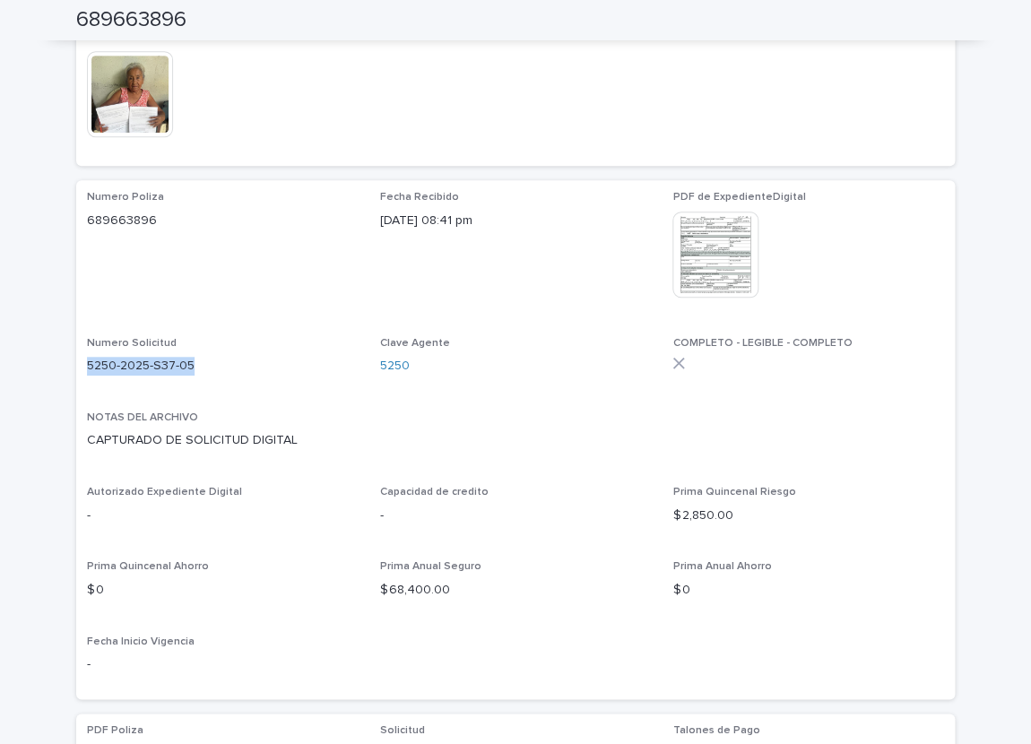
drag, startPoint x: 87, startPoint y: 369, endPoint x: 200, endPoint y: 363, distance: 113.1
click at [200, 363] on p "5250-2025-S37-05" at bounding box center [223, 366] width 272 height 19
copy p "5250-2025-S37-05"
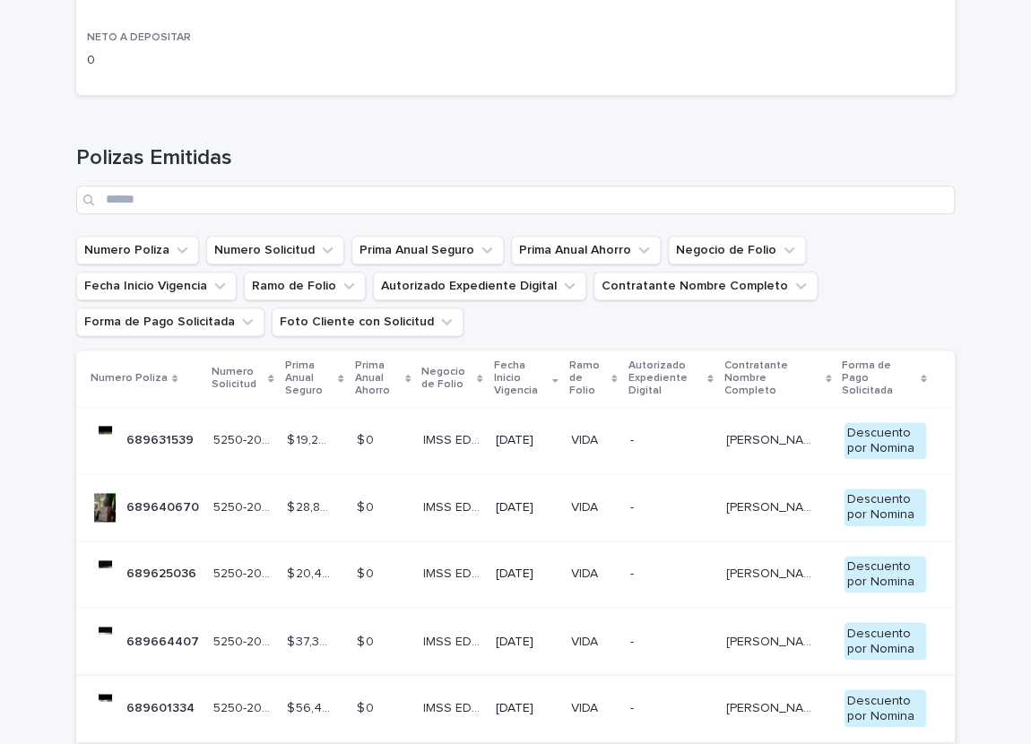
scroll to position [517, 0]
